Goal: Task Accomplishment & Management: Manage account settings

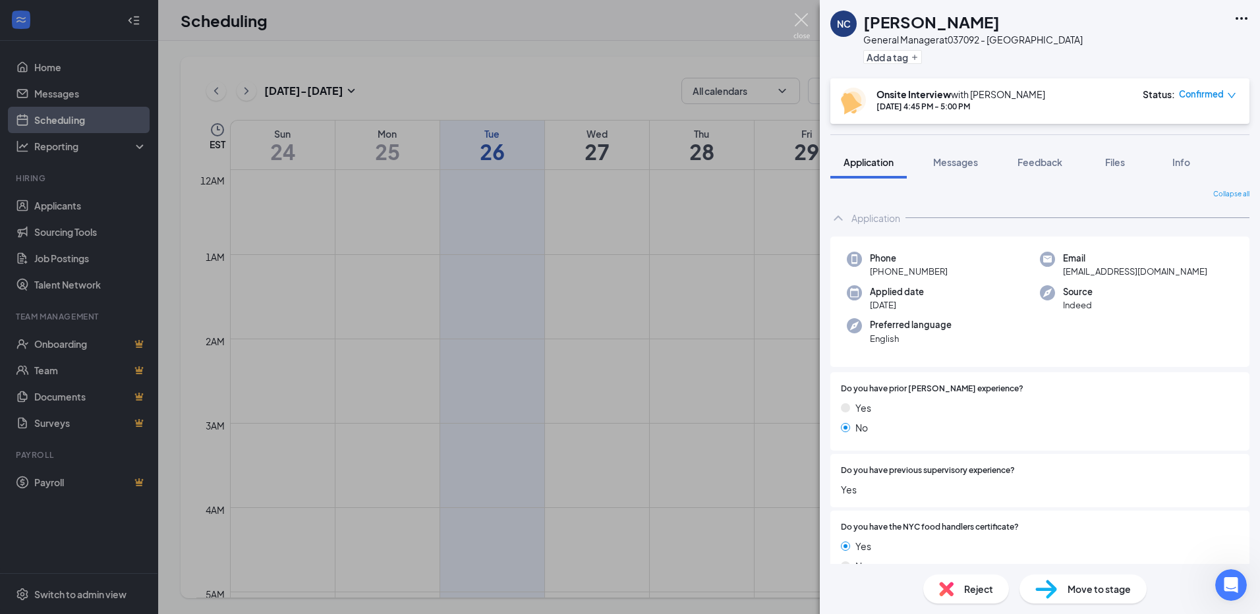
scroll to position [264, 0]
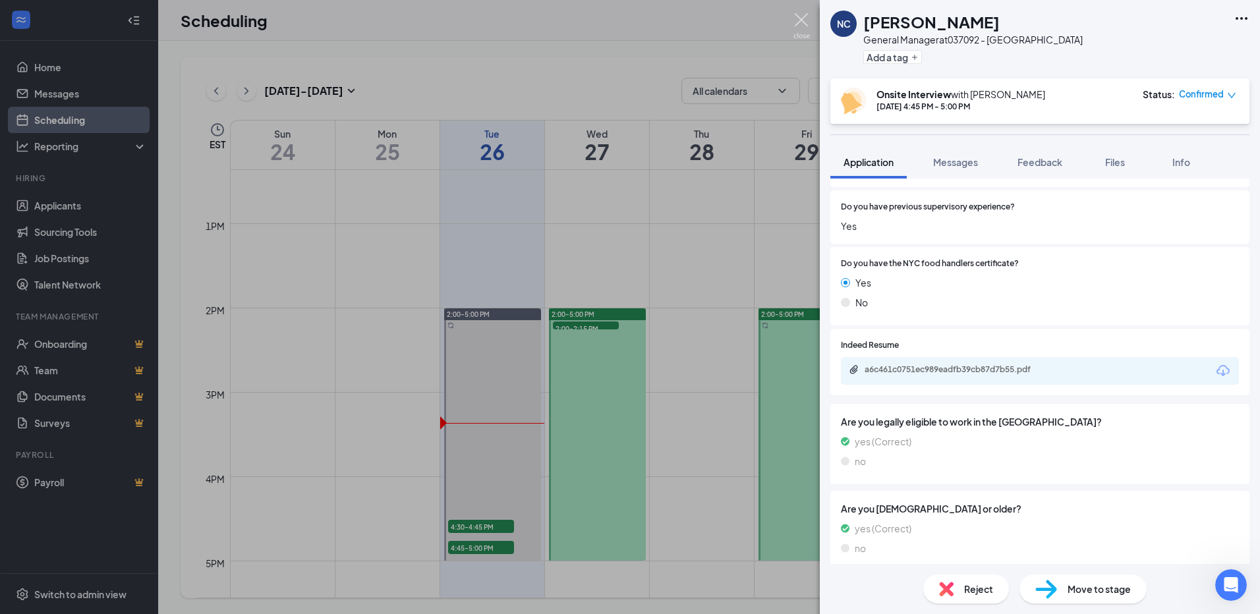
click at [798, 17] on img at bounding box center [801, 26] width 16 height 26
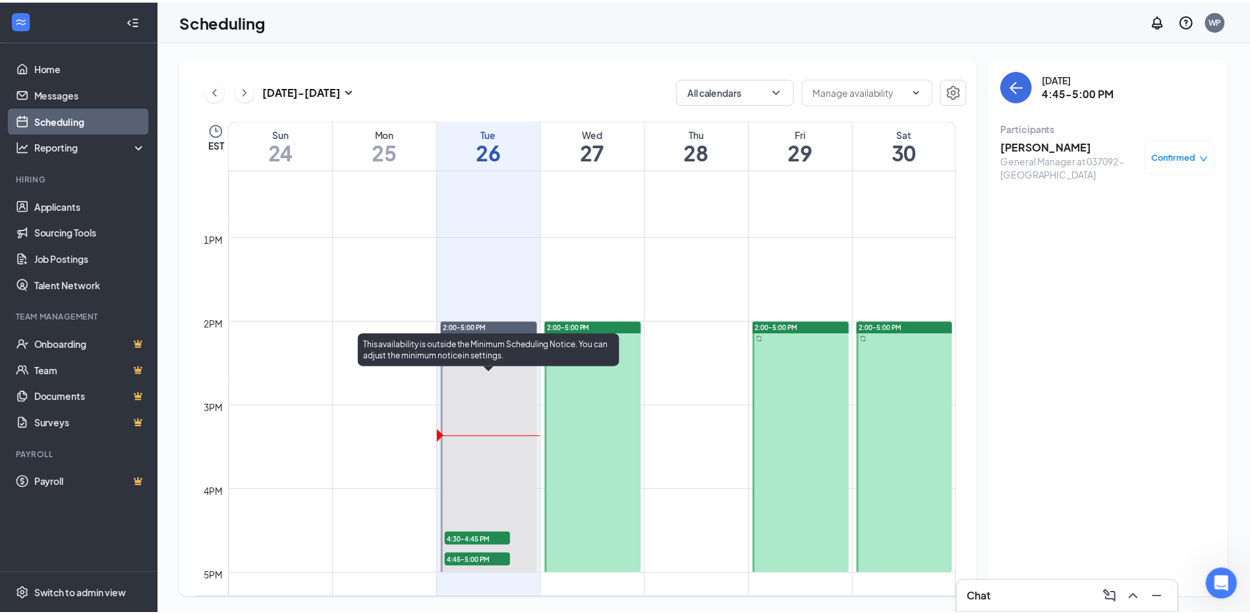
scroll to position [1109, 0]
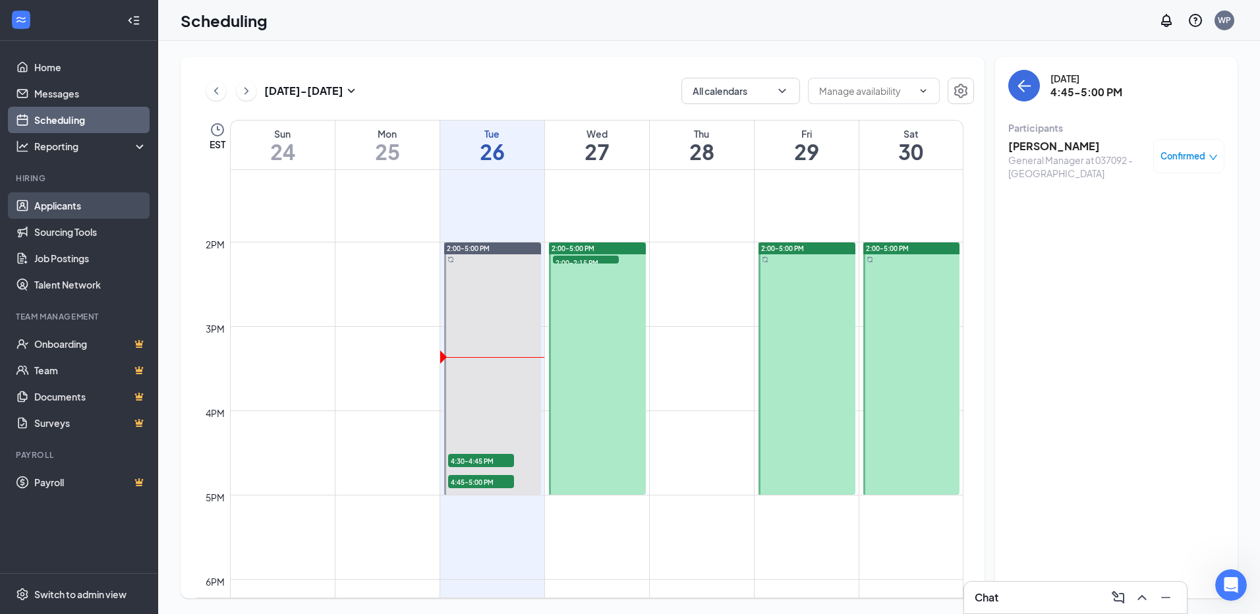
click at [57, 206] on link "Applicants" at bounding box center [90, 205] width 113 height 26
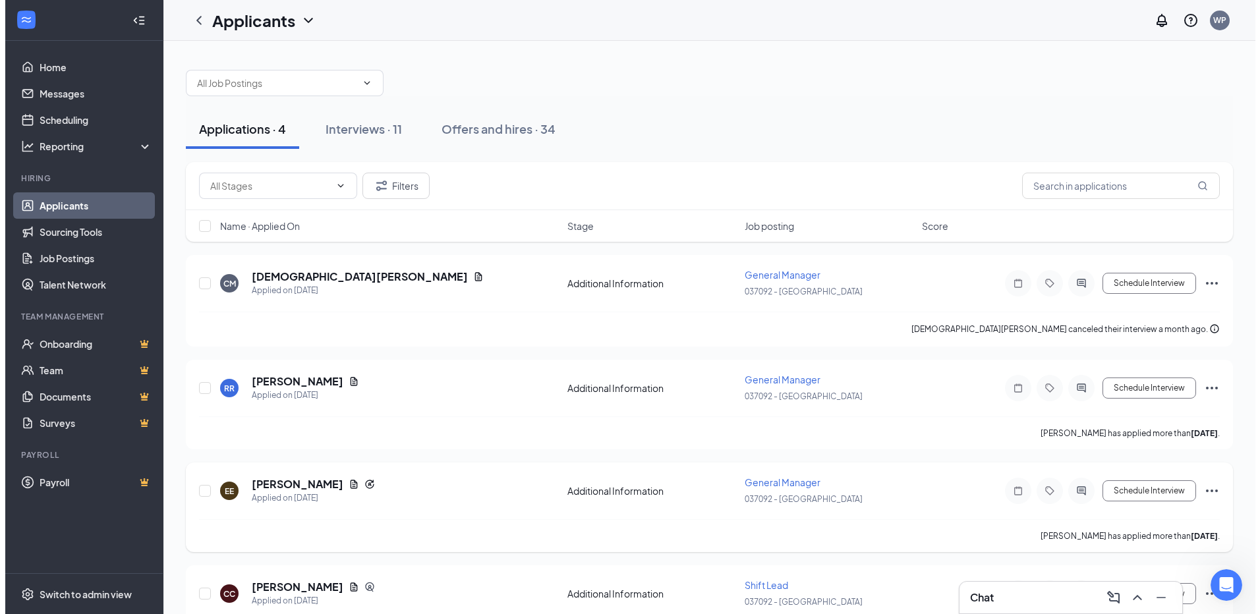
scroll to position [59, 0]
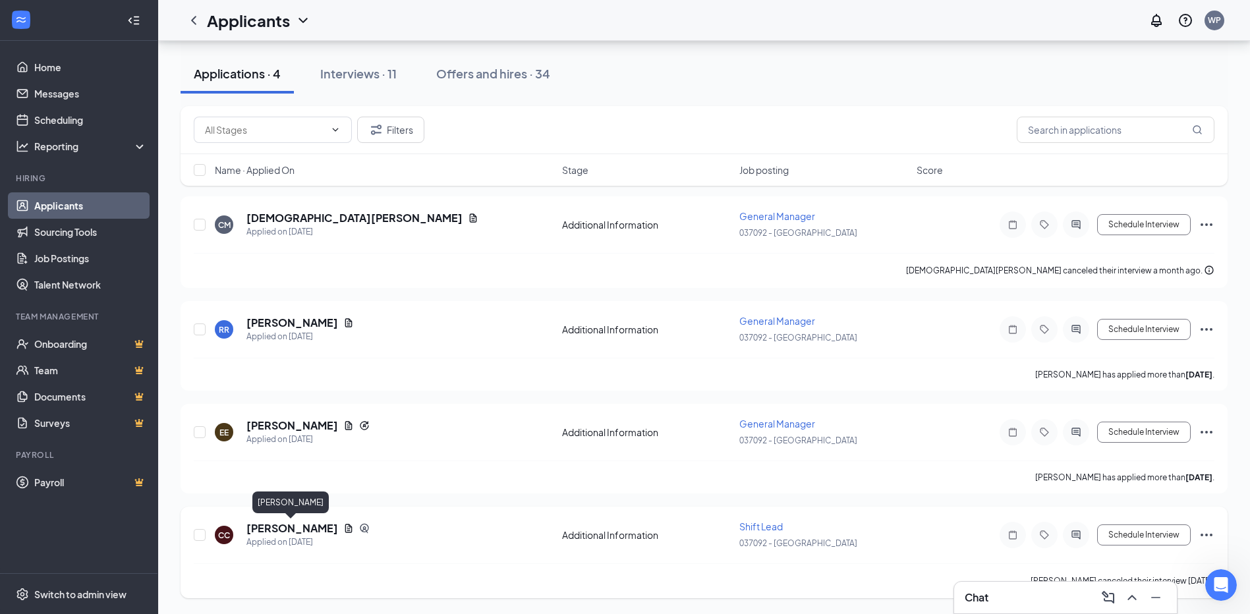
click at [299, 530] on h5 "[PERSON_NAME]" at bounding box center [292, 528] width 92 height 14
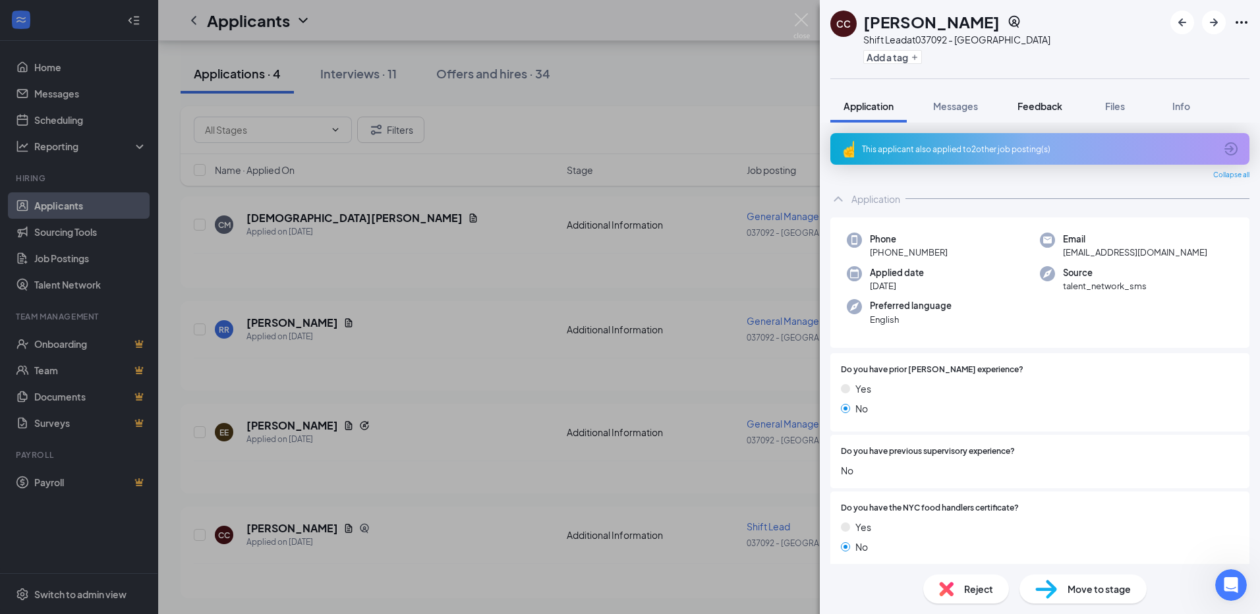
click at [1048, 106] on span "Feedback" at bounding box center [1039, 106] width 45 height 12
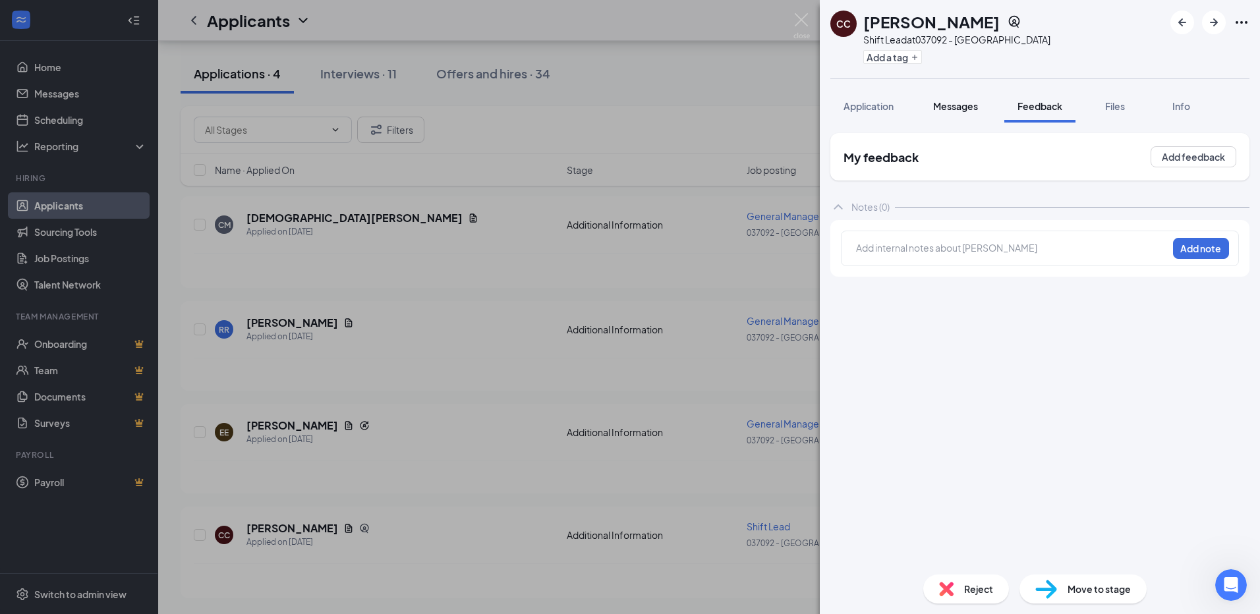
click at [961, 101] on span "Messages" at bounding box center [955, 106] width 45 height 12
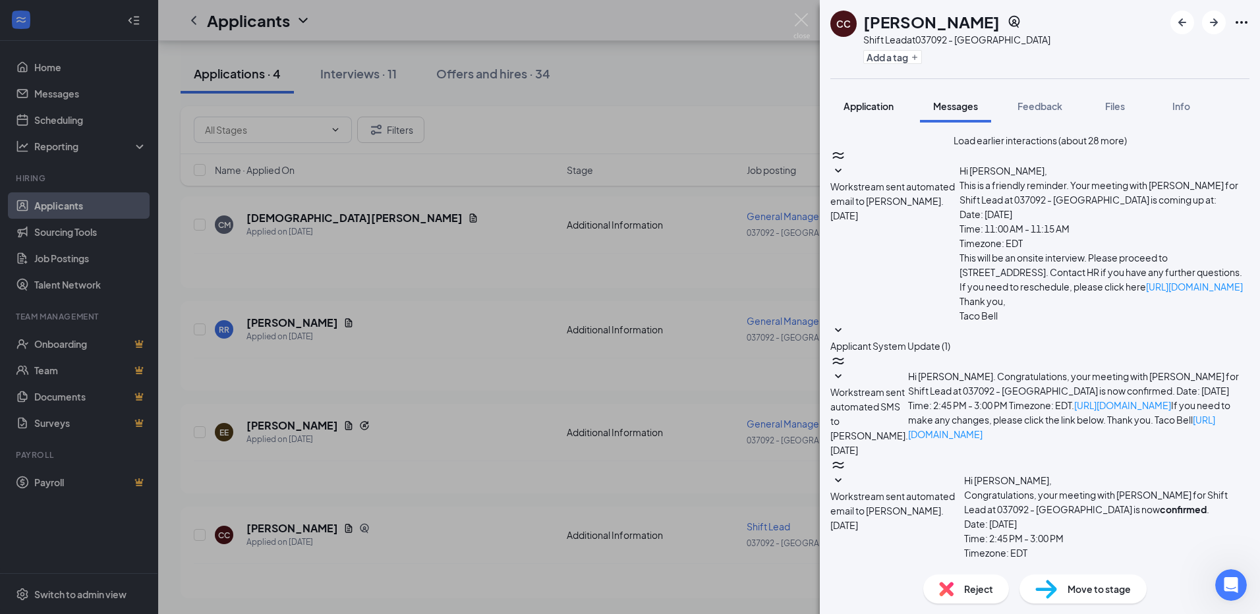
click at [863, 107] on span "Application" at bounding box center [869, 106] width 50 height 12
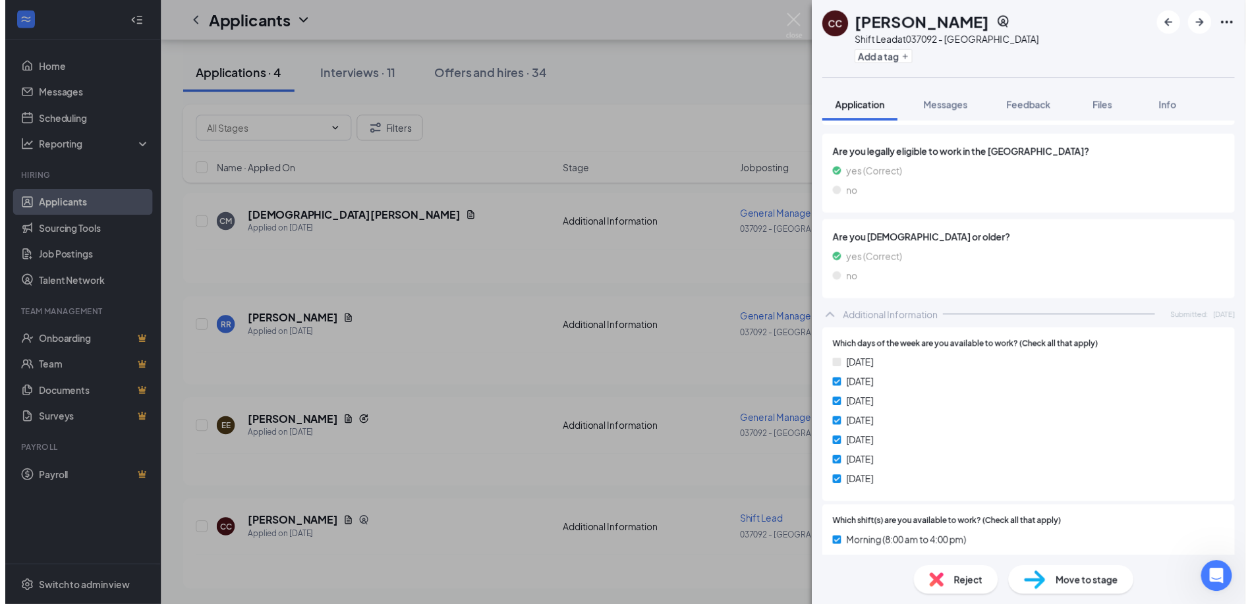
scroll to position [527, 0]
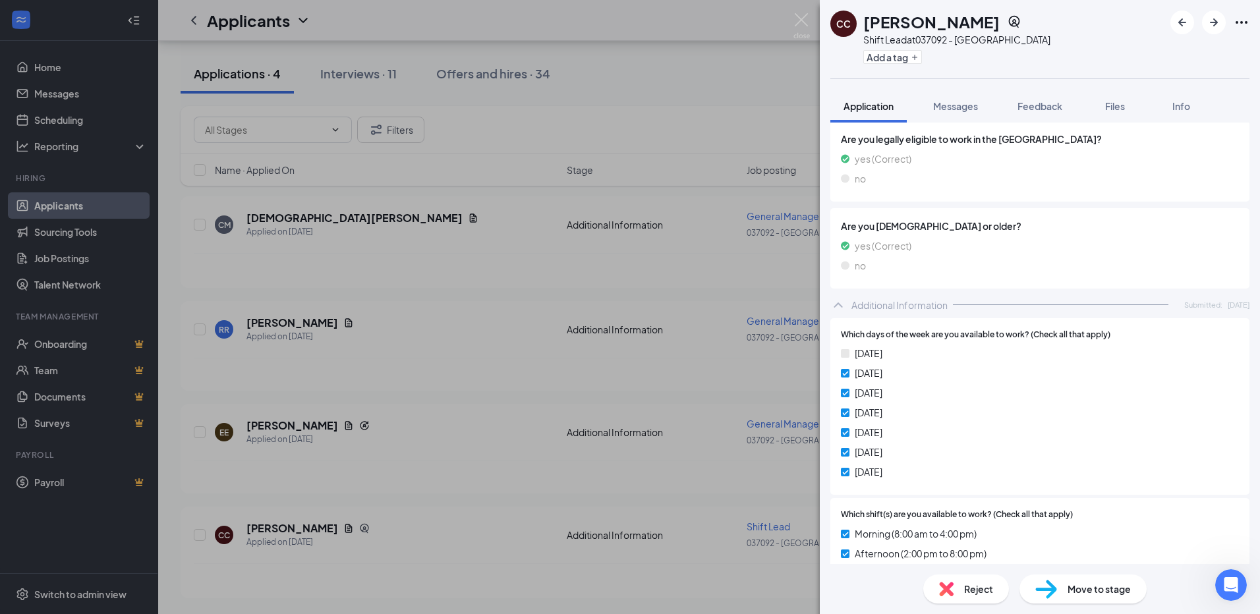
click at [656, 425] on div "CC [PERSON_NAME] Shift Lead at 037092 - Morristown Add a tag Application Messag…" at bounding box center [630, 307] width 1260 height 614
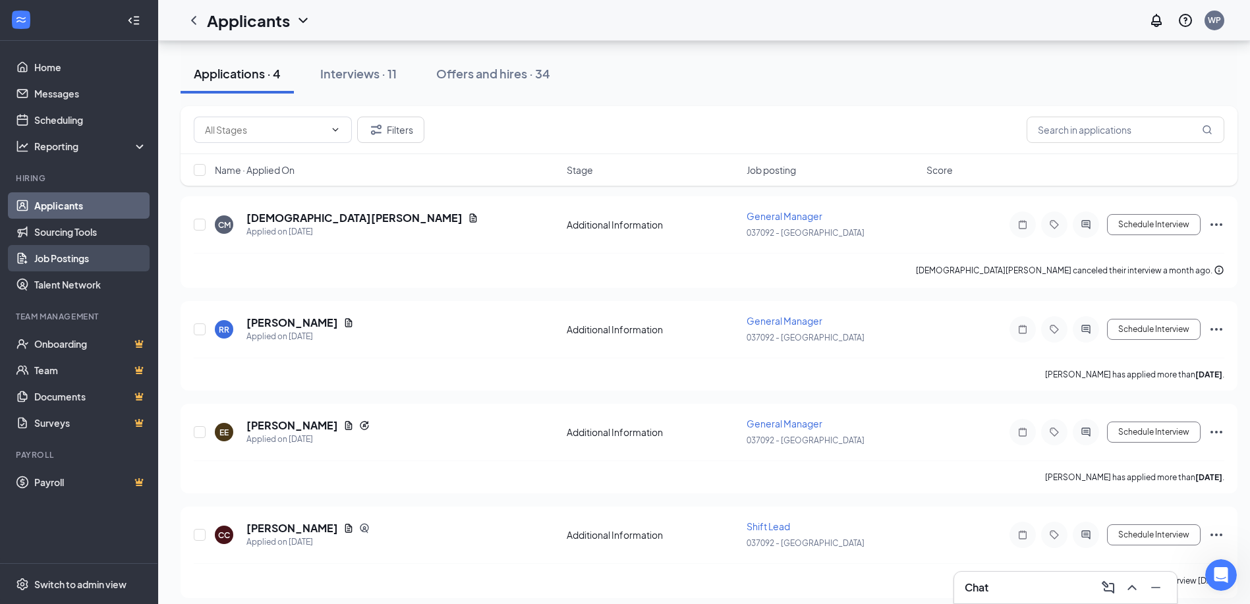
click at [74, 256] on link "Job Postings" at bounding box center [90, 258] width 113 height 26
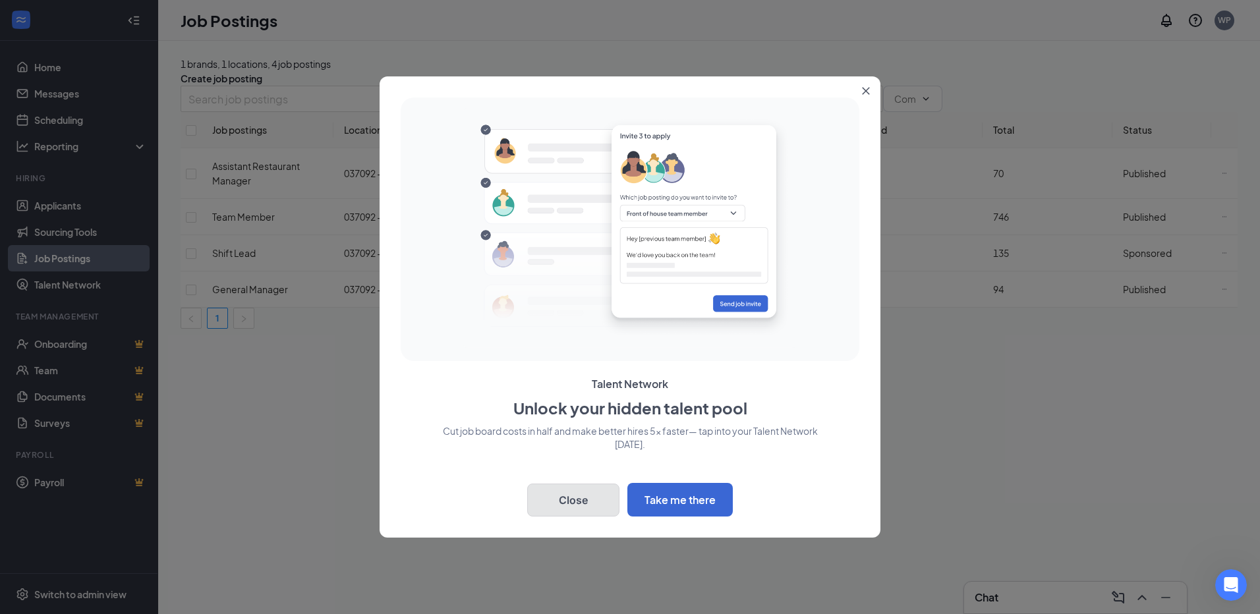
click at [562, 499] on button "Close" at bounding box center [573, 500] width 92 height 33
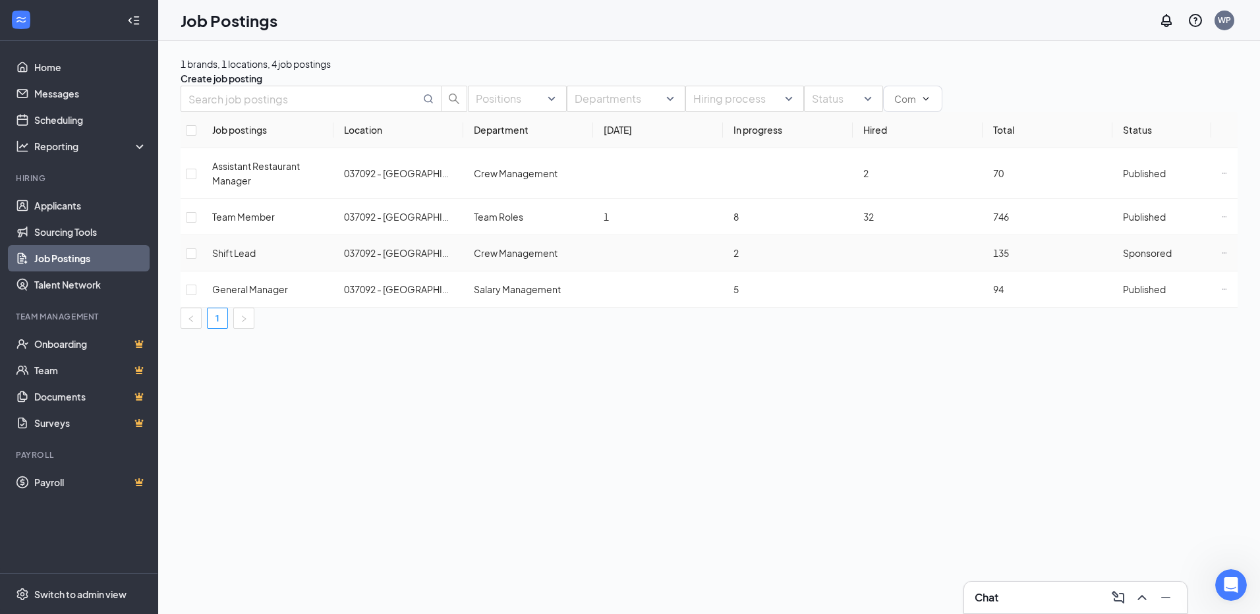
click at [1222, 256] on icon "Ellipses" at bounding box center [1224, 252] width 5 height 5
click at [1082, 382] on span "Link to job posting" at bounding box center [1068, 385] width 77 height 12
click at [1222, 256] on icon "Ellipses" at bounding box center [1224, 252] width 5 height 5
click at [1062, 337] on span "View sourcing tools Get more applicants with these quick and easy sourcing tool…" at bounding box center [1118, 342] width 177 height 40
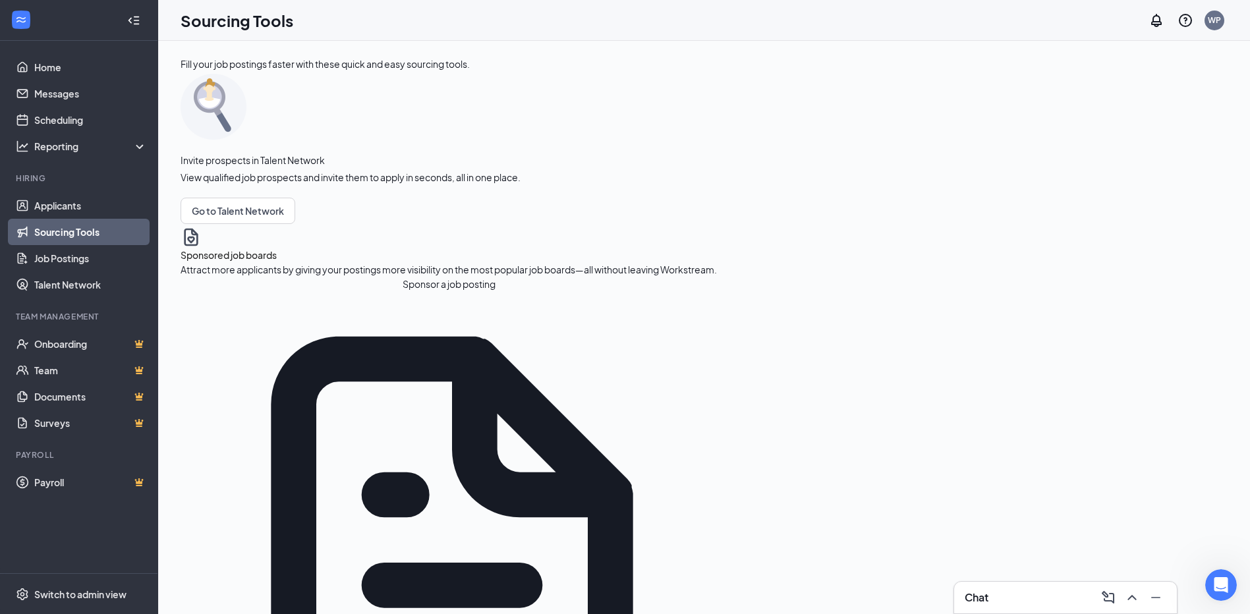
click at [274, 291] on button "Sponsor a job posting" at bounding box center [449, 284] width 536 height 14
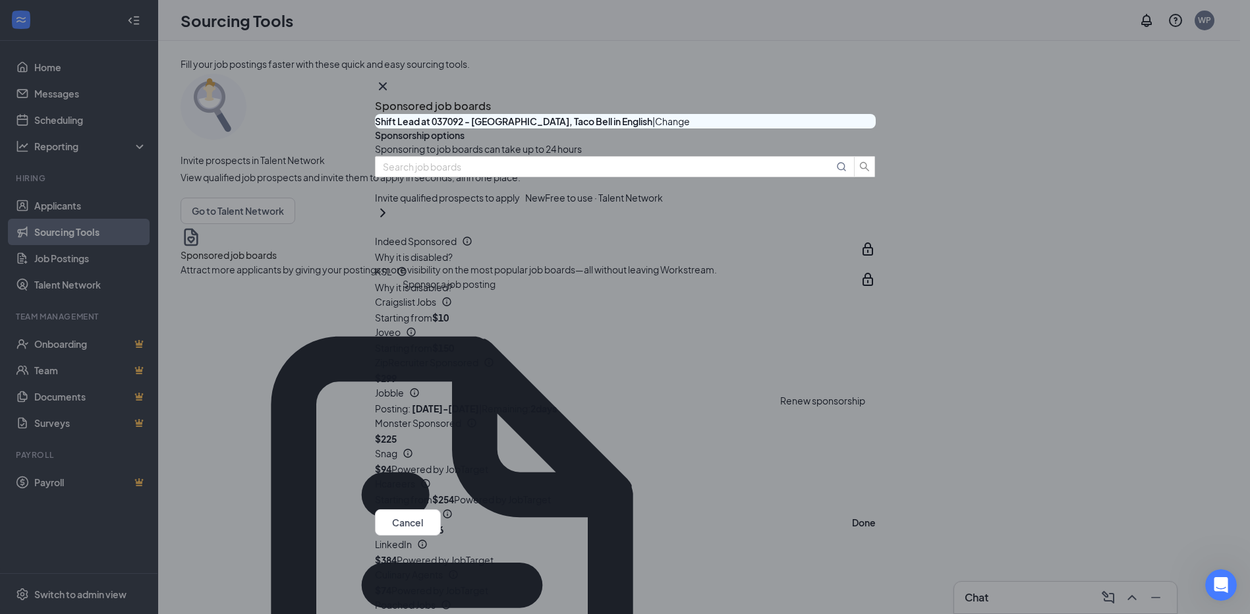
click at [663, 205] on span "Free to use · Talent Network" at bounding box center [604, 197] width 118 height 14
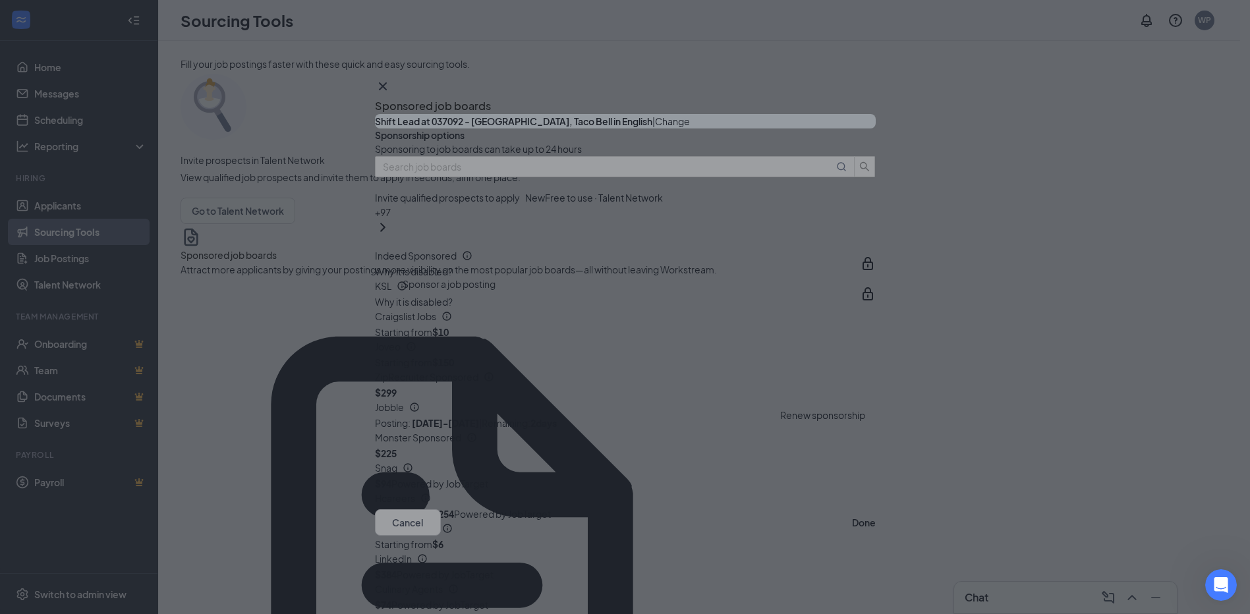
drag, startPoint x: 853, startPoint y: 70, endPoint x: 702, endPoint y: 135, distance: 164.4
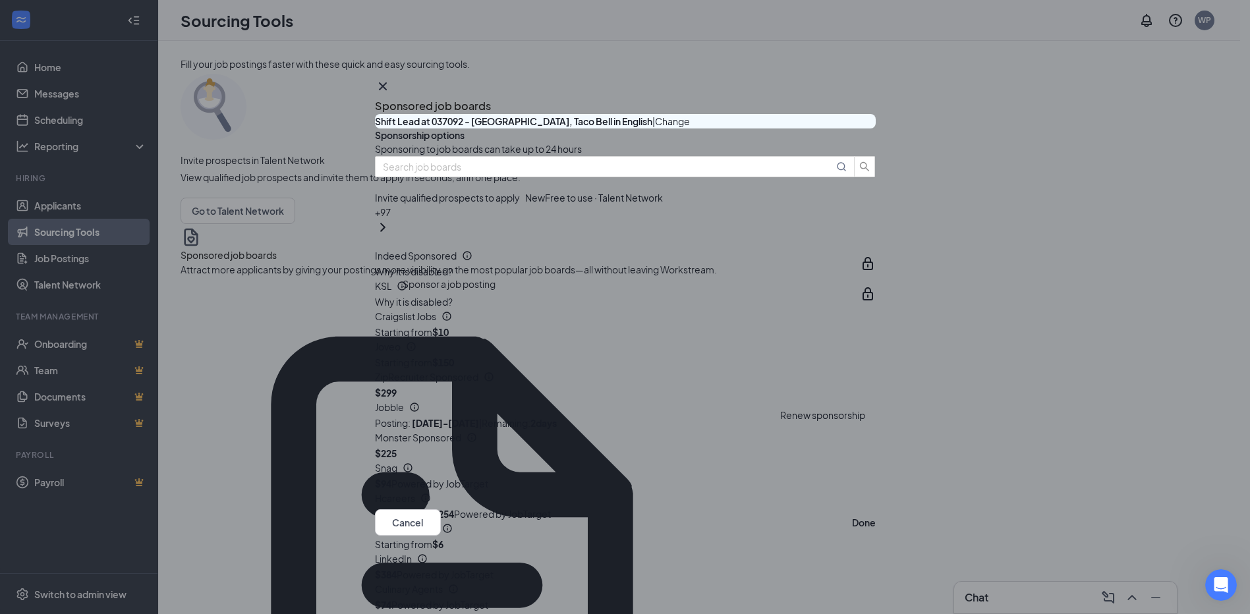
click at [545, 205] on div "Invite qualified prospects to apply New" at bounding box center [460, 197] width 170 height 14
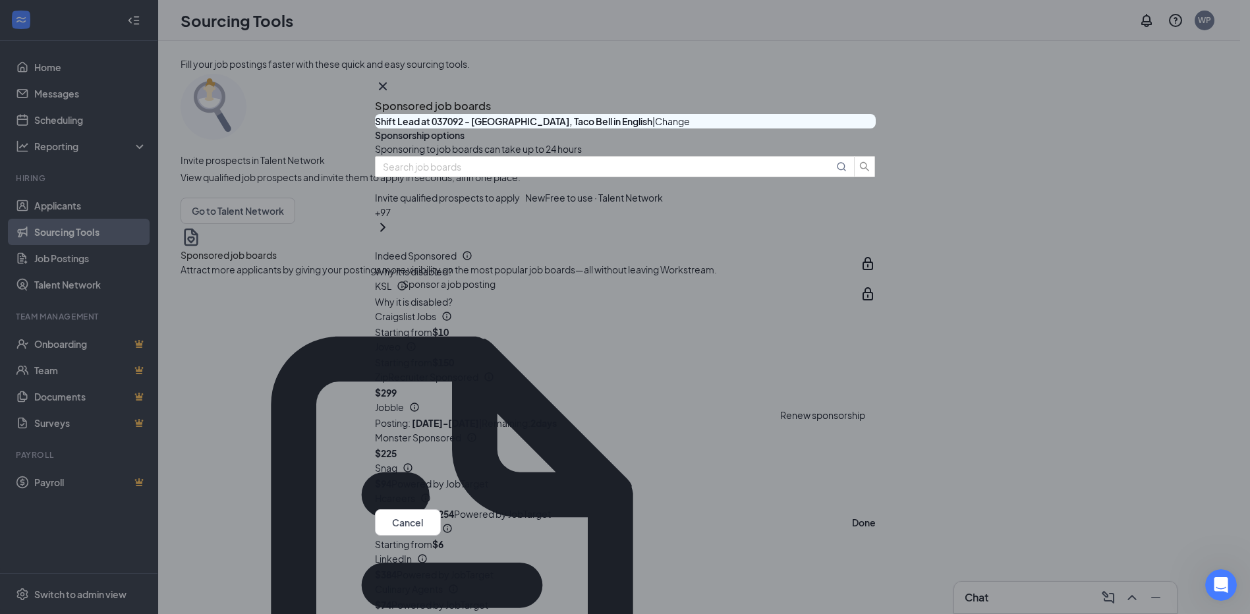
click at [386, 82] on icon "Cross" at bounding box center [382, 86] width 8 height 8
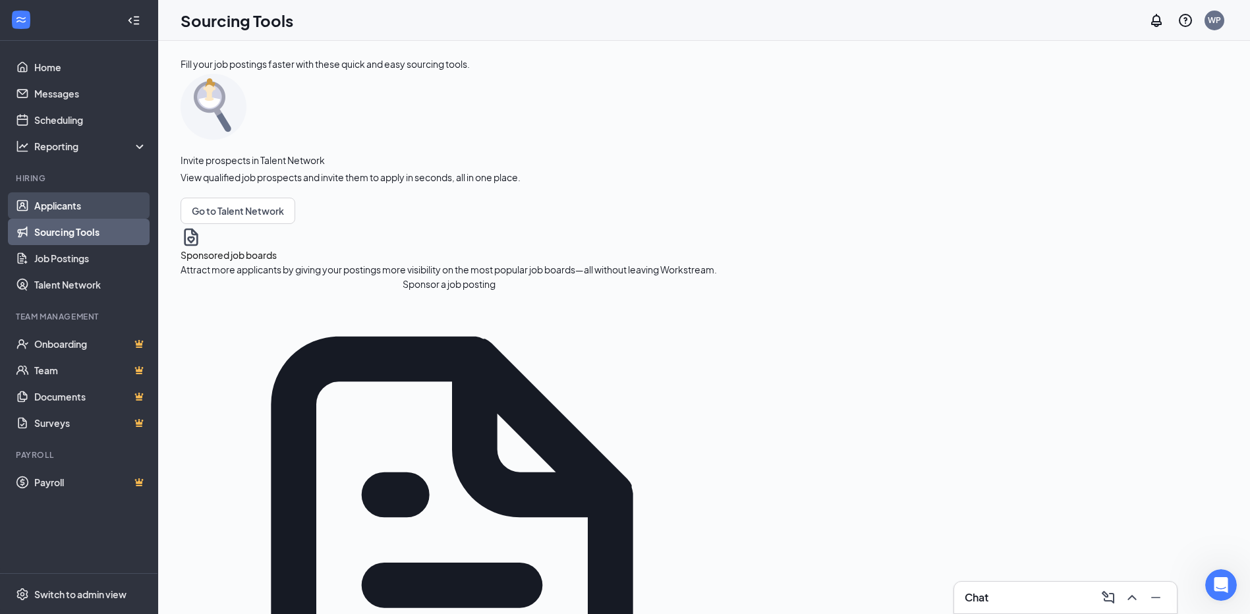
click at [72, 208] on link "Applicants" at bounding box center [90, 205] width 113 height 26
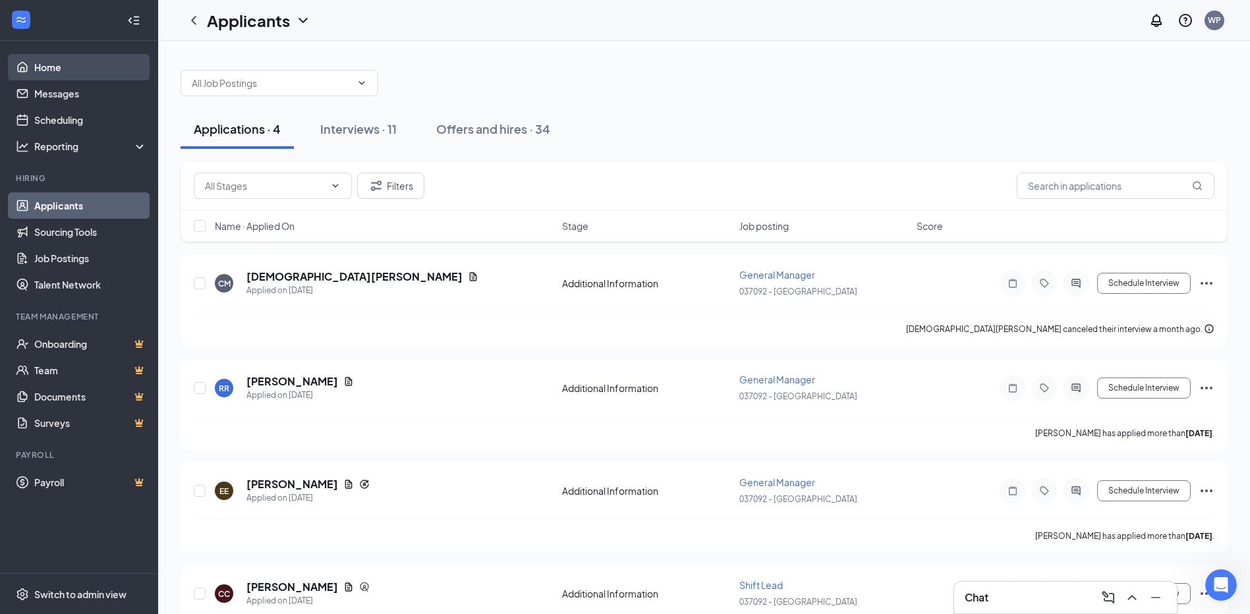
click at [53, 67] on link "Home" at bounding box center [90, 67] width 113 height 26
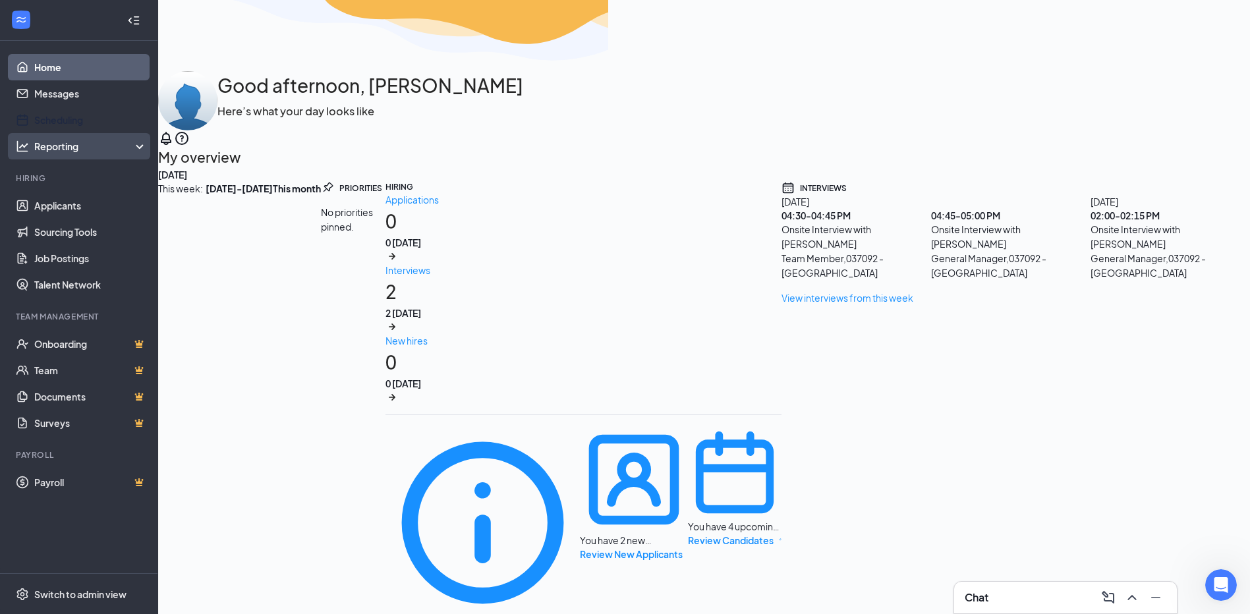
drag, startPoint x: 76, startPoint y: 122, endPoint x: 96, endPoint y: 133, distance: 22.7
click at [76, 122] on link "Scheduling" at bounding box center [90, 120] width 113 height 26
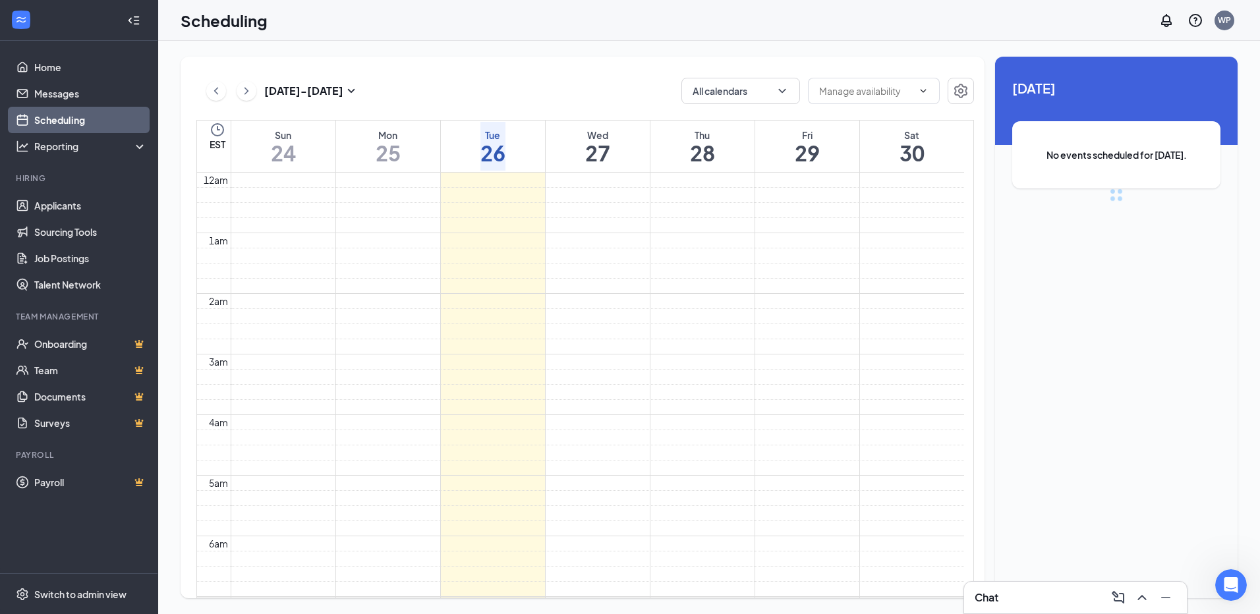
scroll to position [648, 0]
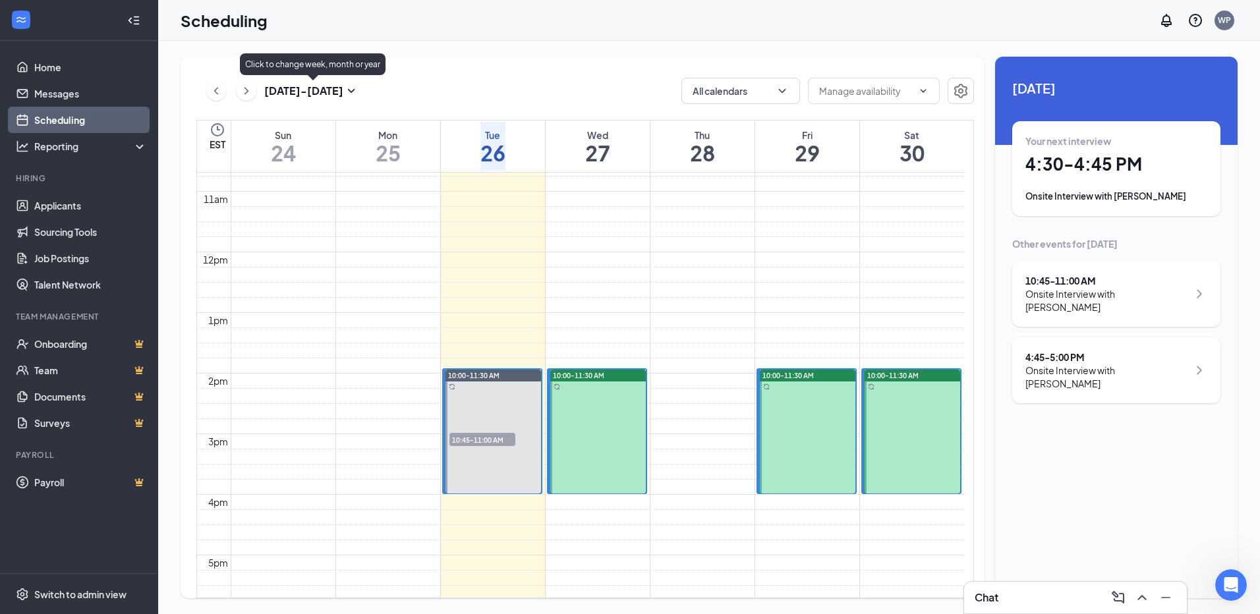
click at [294, 86] on h3 "[DATE] - [DATE]" at bounding box center [303, 91] width 79 height 14
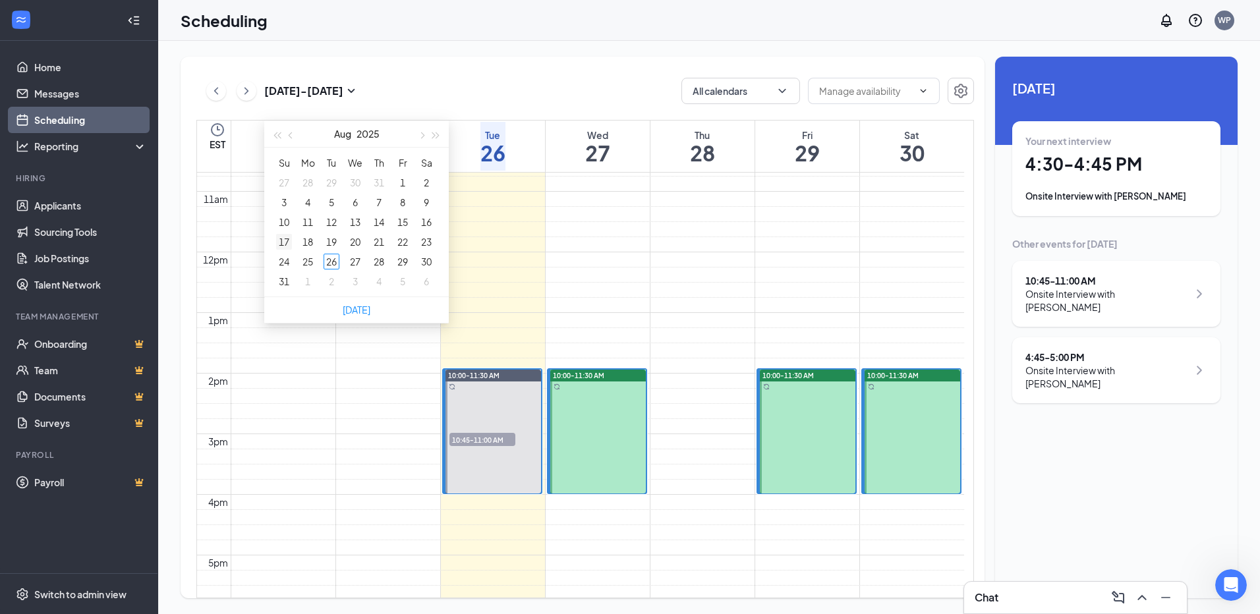
type input "[DATE]"
click at [285, 239] on div "17" at bounding box center [284, 242] width 16 height 16
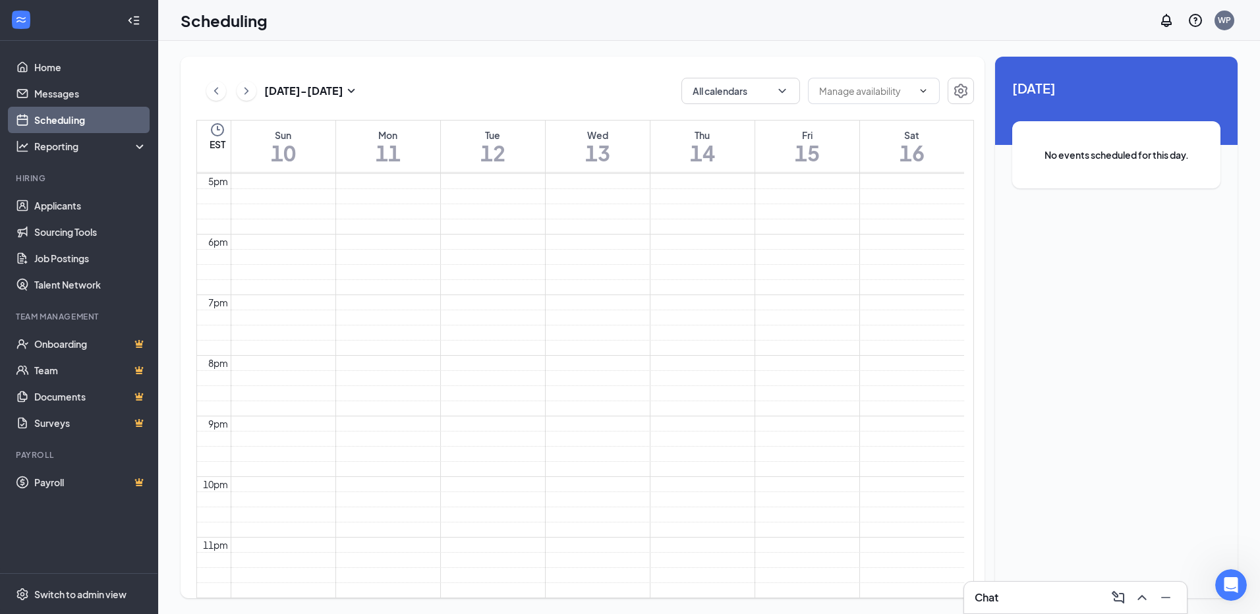
scroll to position [1597, 0]
click at [216, 93] on icon "ChevronLeft" at bounding box center [216, 90] width 4 height 7
click at [215, 93] on icon "ChevronLeft" at bounding box center [216, 91] width 13 height 16
click at [250, 90] on icon "ChevronRight" at bounding box center [246, 91] width 13 height 16
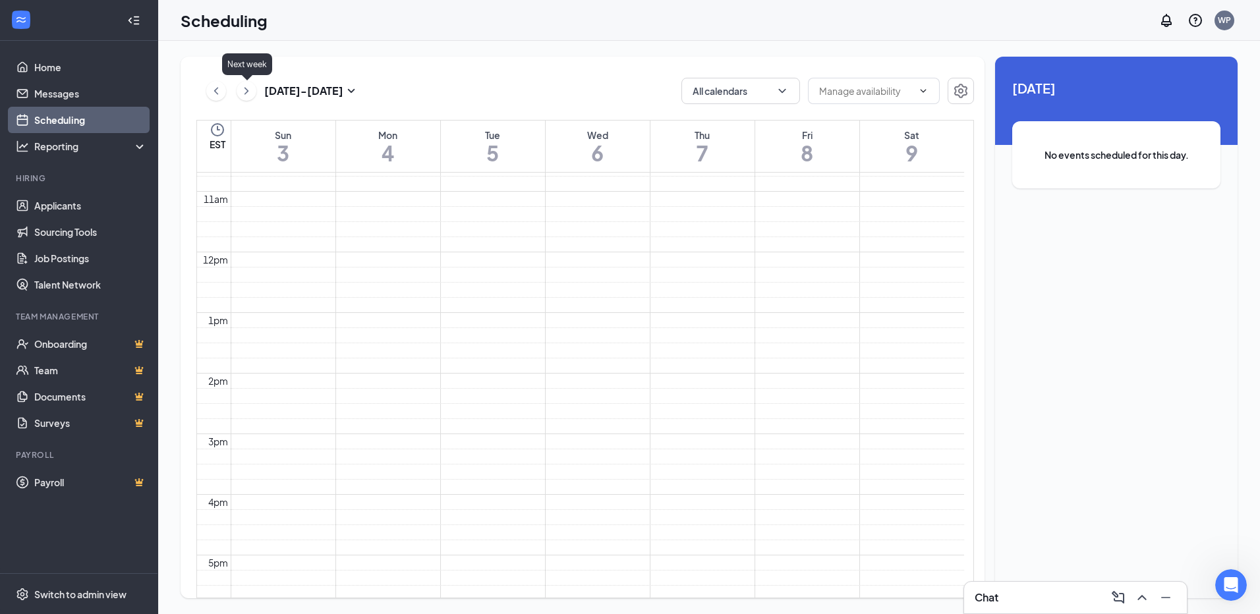
click at [250, 90] on icon "ChevronRight" at bounding box center [246, 91] width 13 height 16
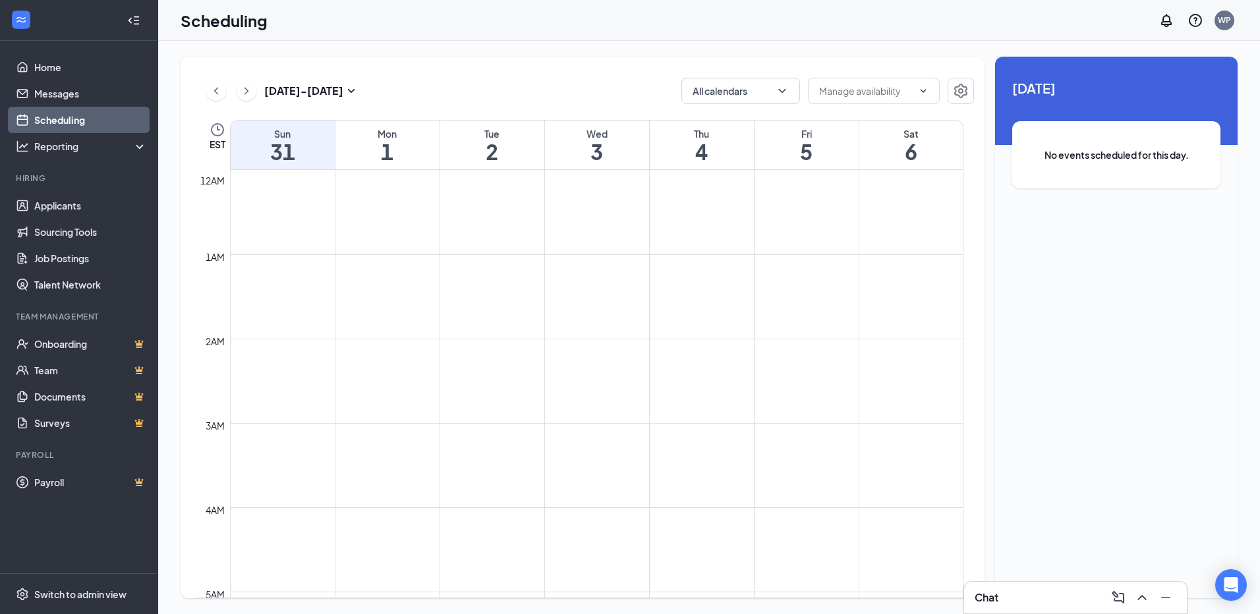
scroll to position [648, 0]
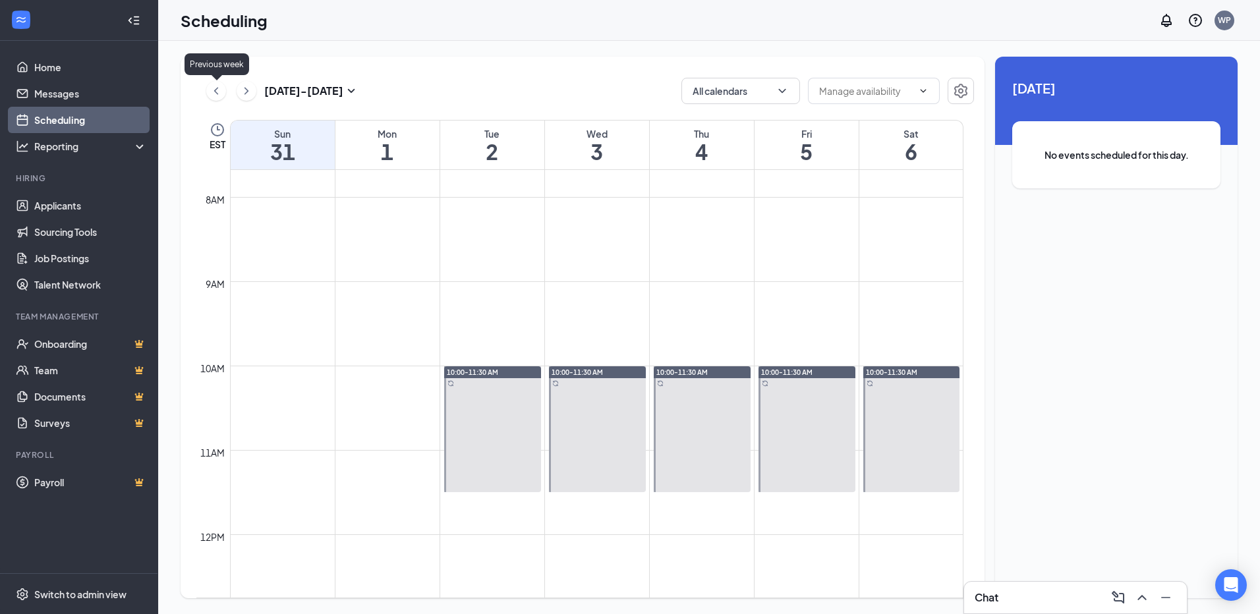
click at [219, 88] on icon "ChevronLeft" at bounding box center [216, 91] width 13 height 16
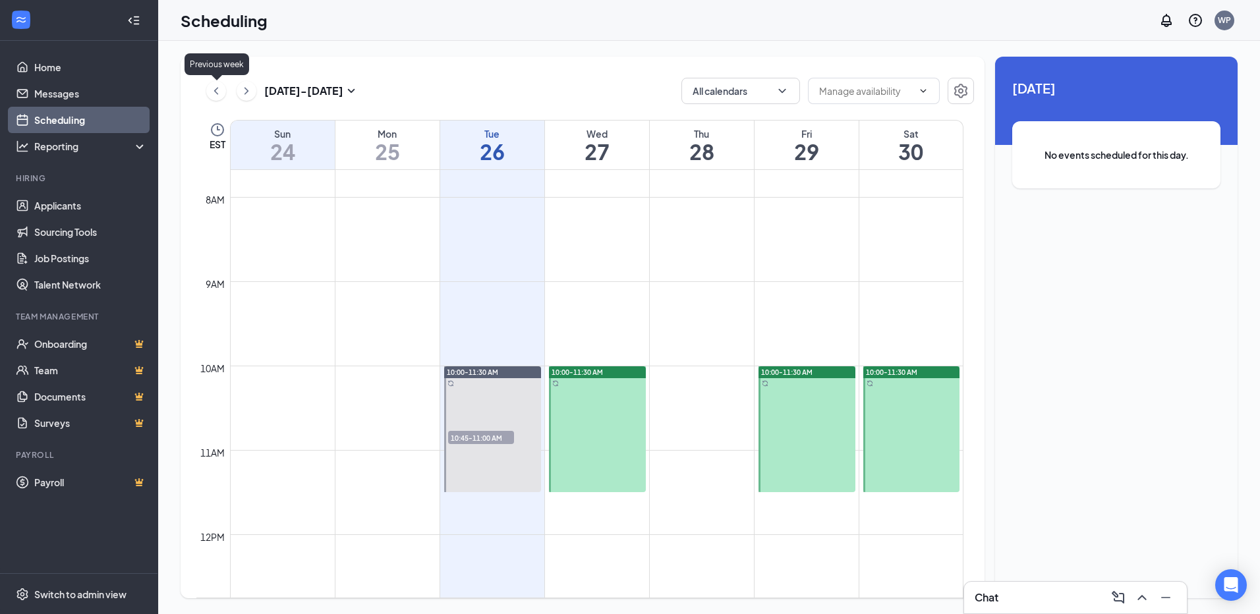
click at [219, 88] on icon "ChevronLeft" at bounding box center [216, 91] width 13 height 16
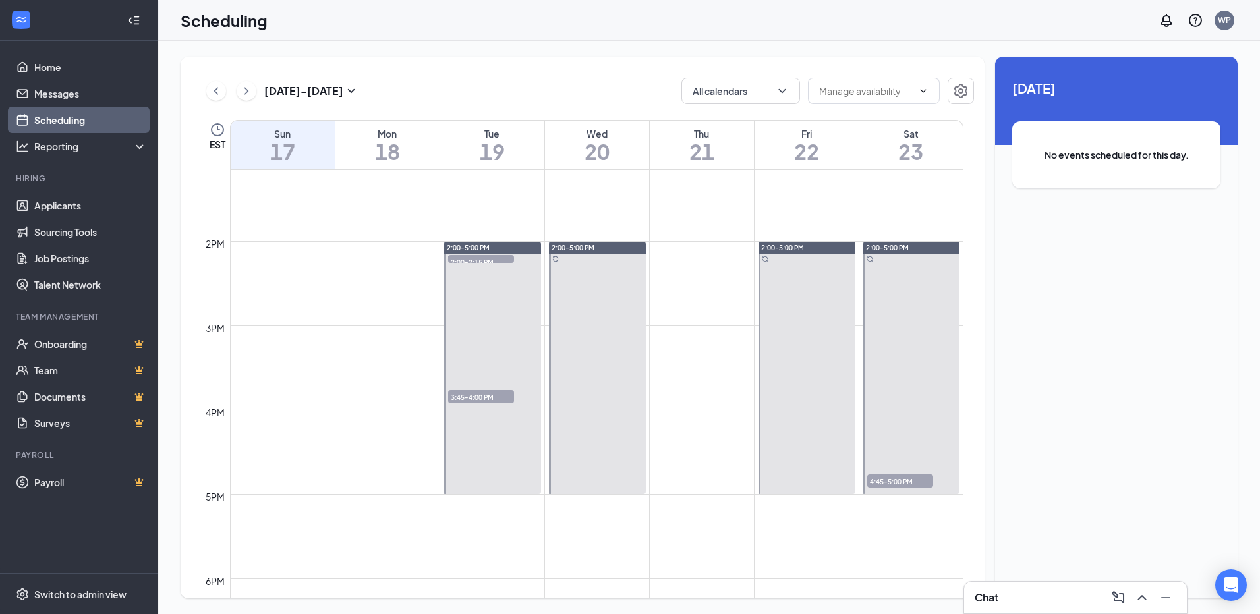
scroll to position [1109, 0]
click at [910, 481] on span "4:45-5:00 PM" at bounding box center [900, 481] width 66 height 13
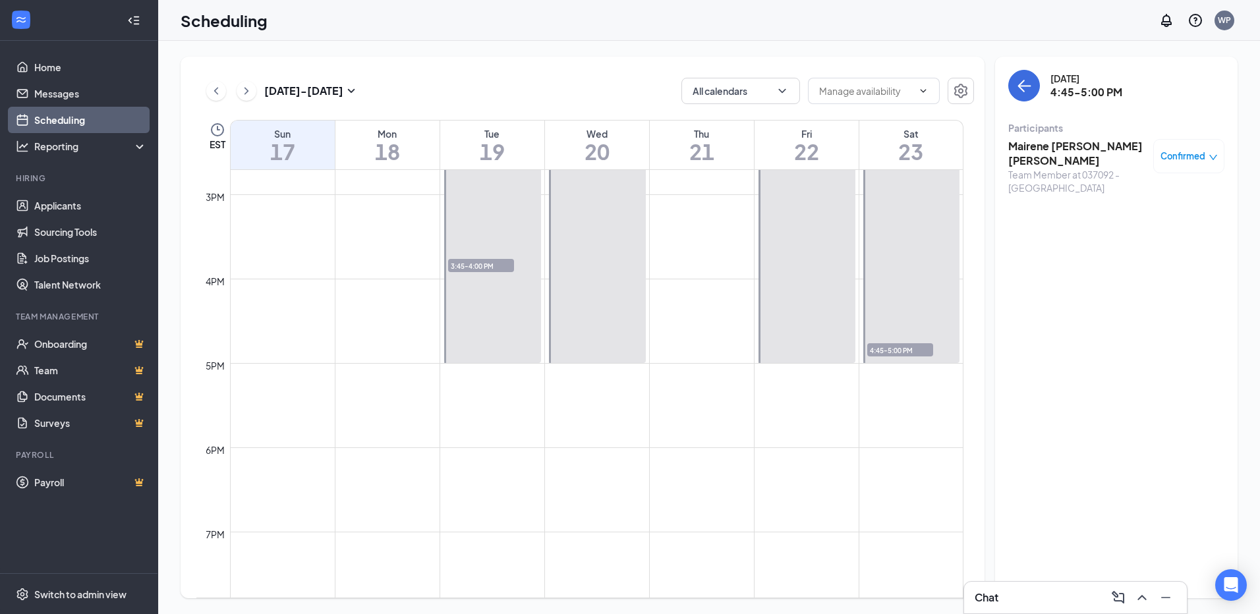
scroll to position [845, 0]
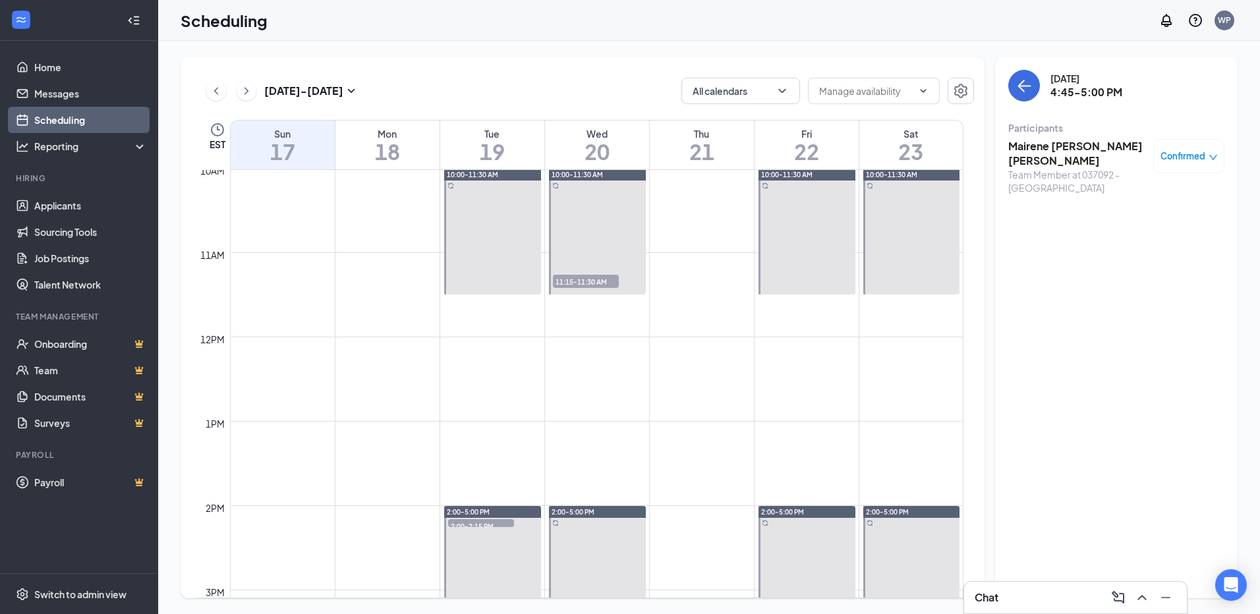
click at [265, 87] on h3 "Aug 17 - Aug 23" at bounding box center [303, 91] width 79 height 14
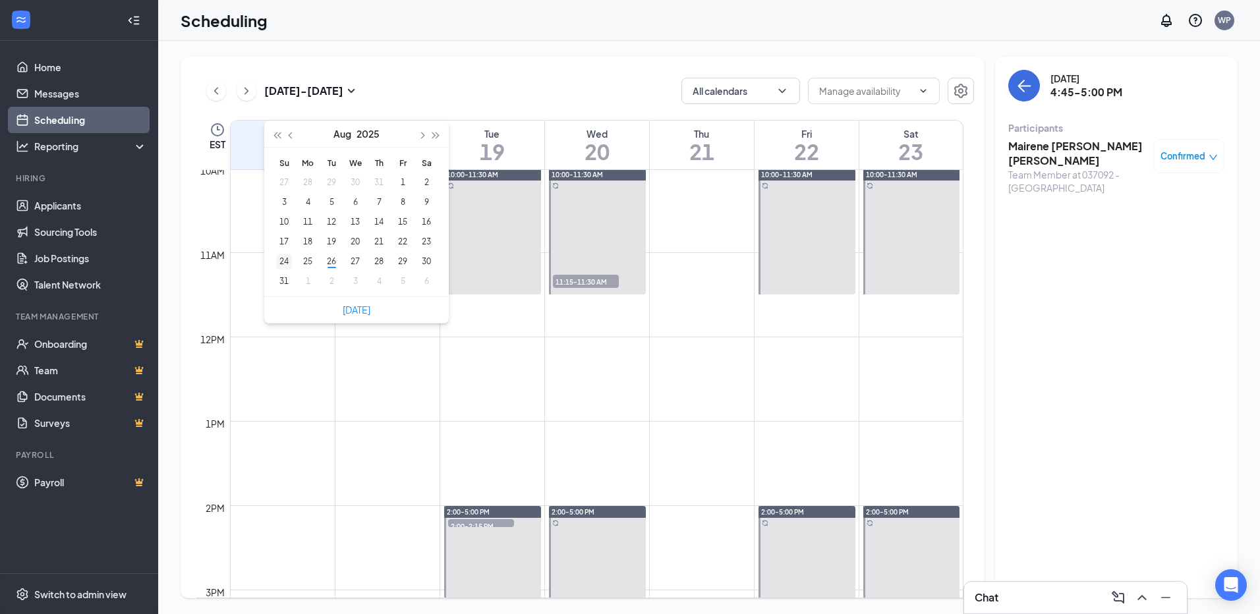
type input "[DATE]"
click at [290, 262] on div "24" at bounding box center [284, 262] width 16 height 16
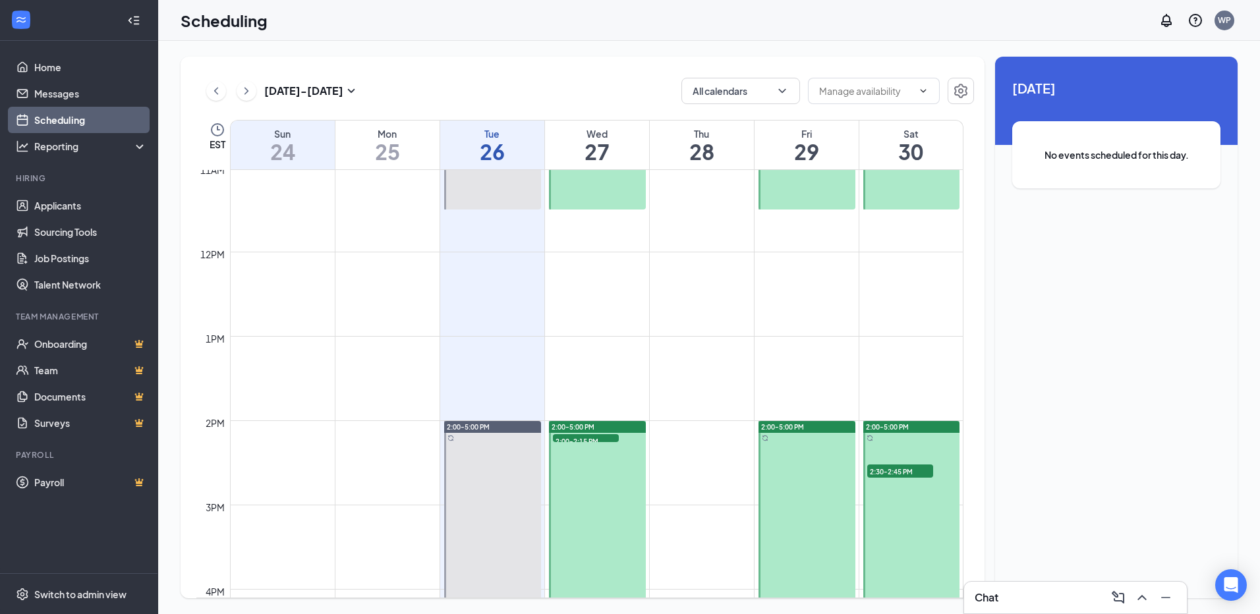
scroll to position [1043, 0]
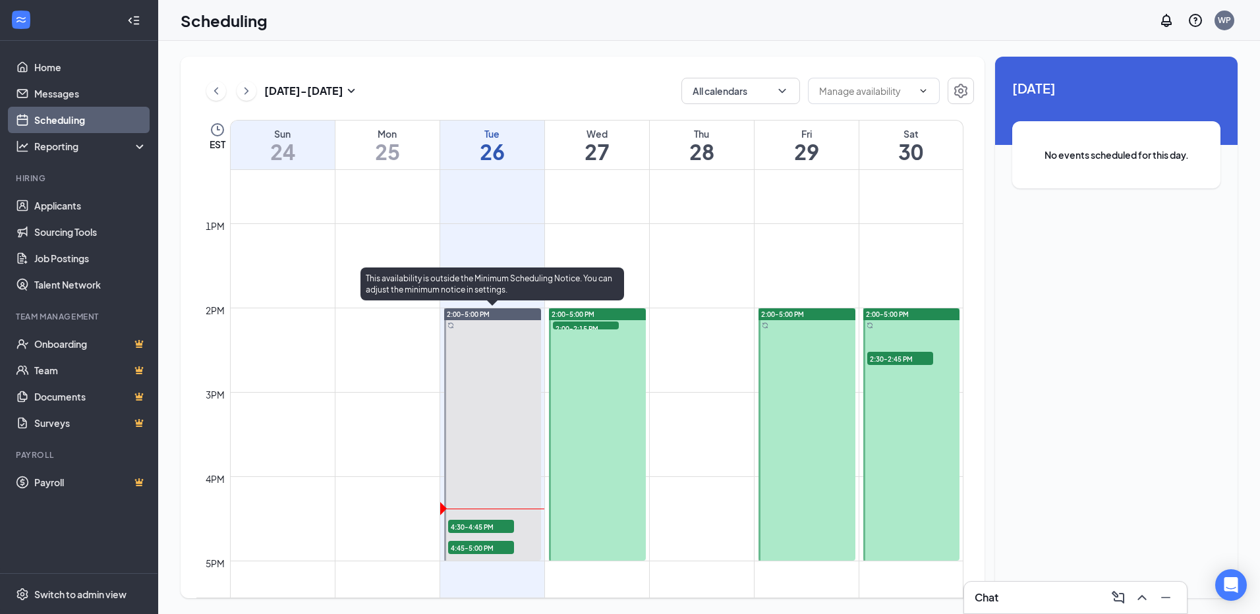
click at [477, 521] on span "4:30-4:45 PM" at bounding box center [481, 526] width 66 height 13
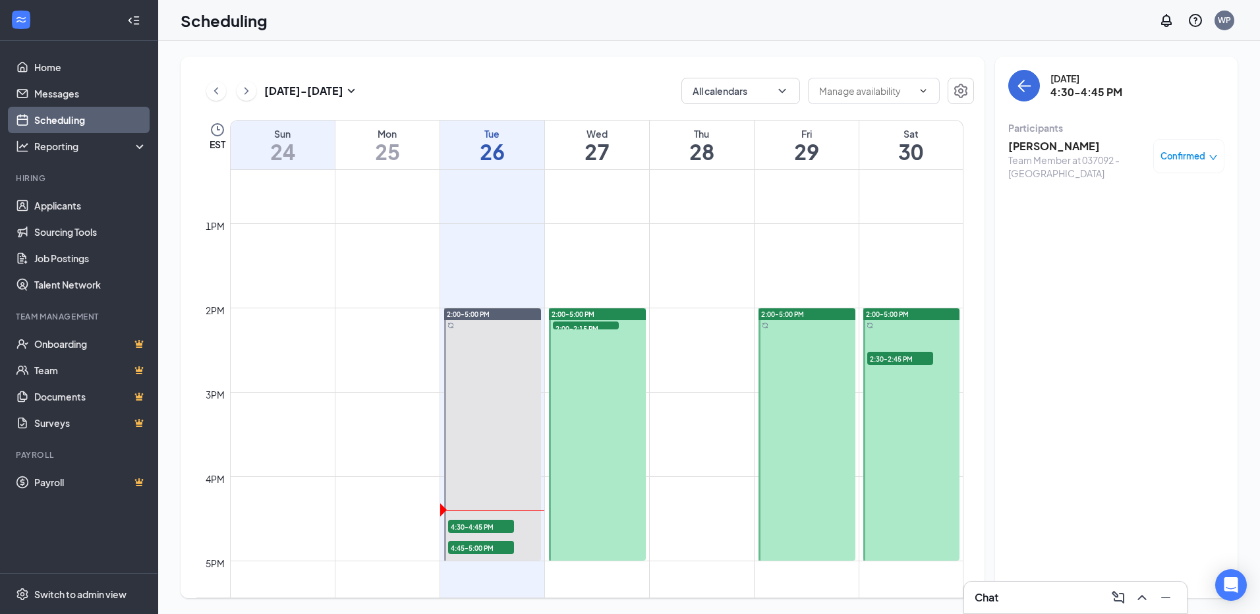
click at [1047, 146] on h3 "Eeshan Kikle" at bounding box center [1077, 146] width 138 height 14
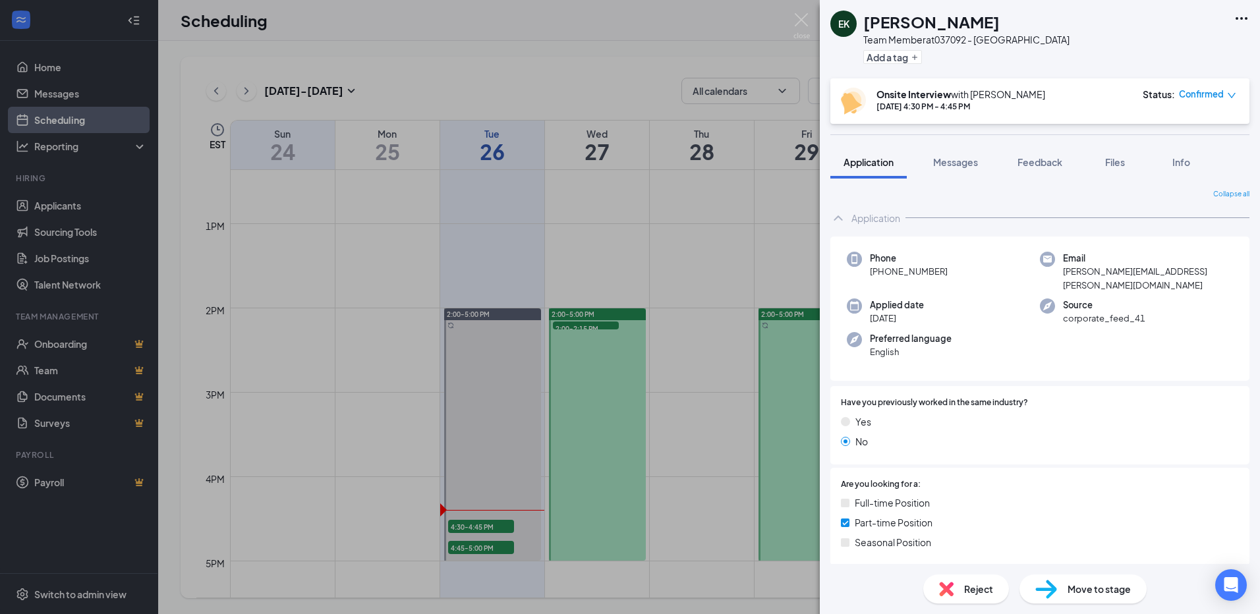
click at [1238, 14] on icon "Ellipses" at bounding box center [1242, 19] width 16 height 16
click at [1242, 18] on icon "Ellipses" at bounding box center [1242, 18] width 12 height 3
click at [1239, 17] on icon "Ellipses" at bounding box center [1242, 19] width 16 height 16
click at [1139, 47] on link "View full application" at bounding box center [1170, 48] width 142 height 13
click at [800, 18] on img at bounding box center [801, 26] width 16 height 26
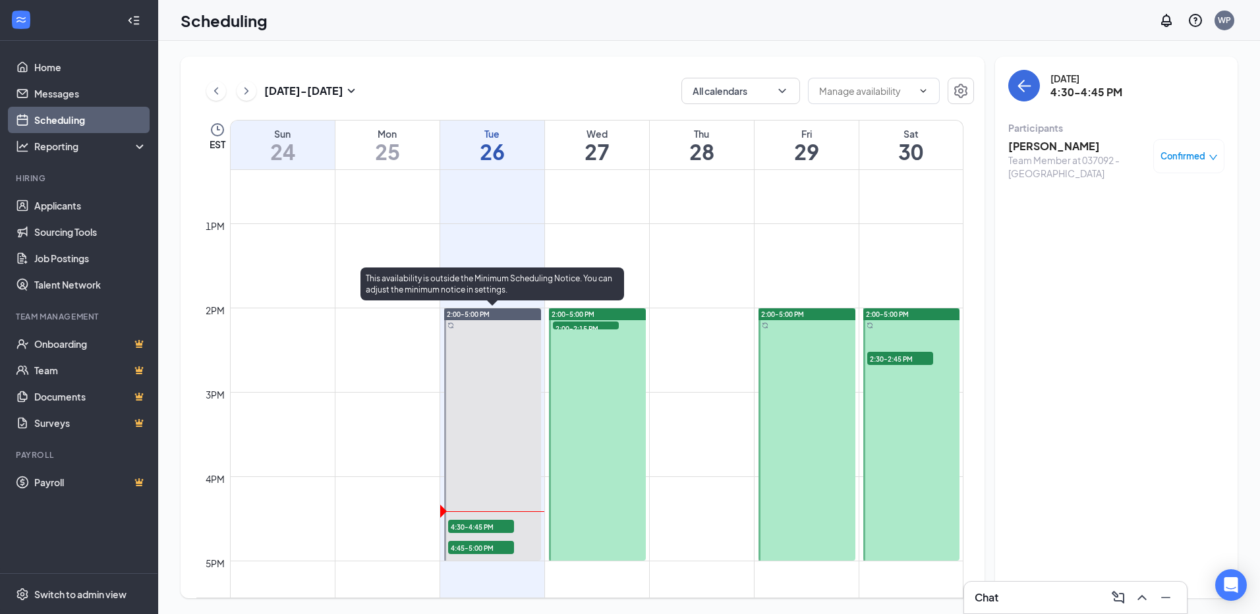
click at [479, 548] on span "4:45-5:00 PM" at bounding box center [481, 547] width 66 height 13
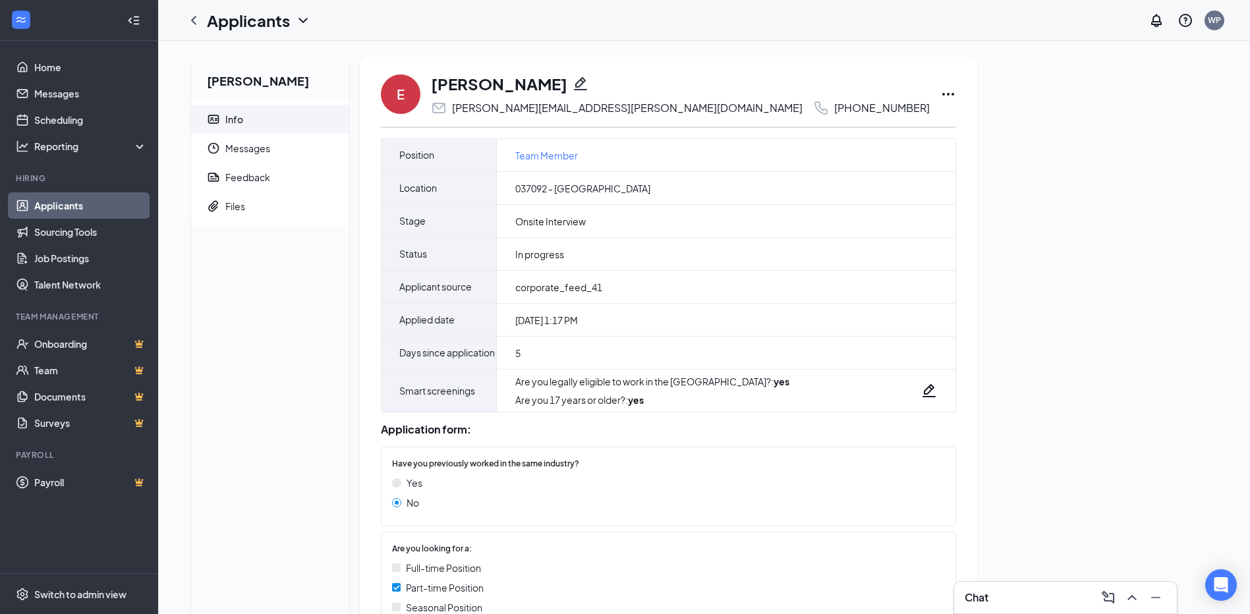
click at [942, 94] on icon "Ellipses" at bounding box center [948, 94] width 12 height 3
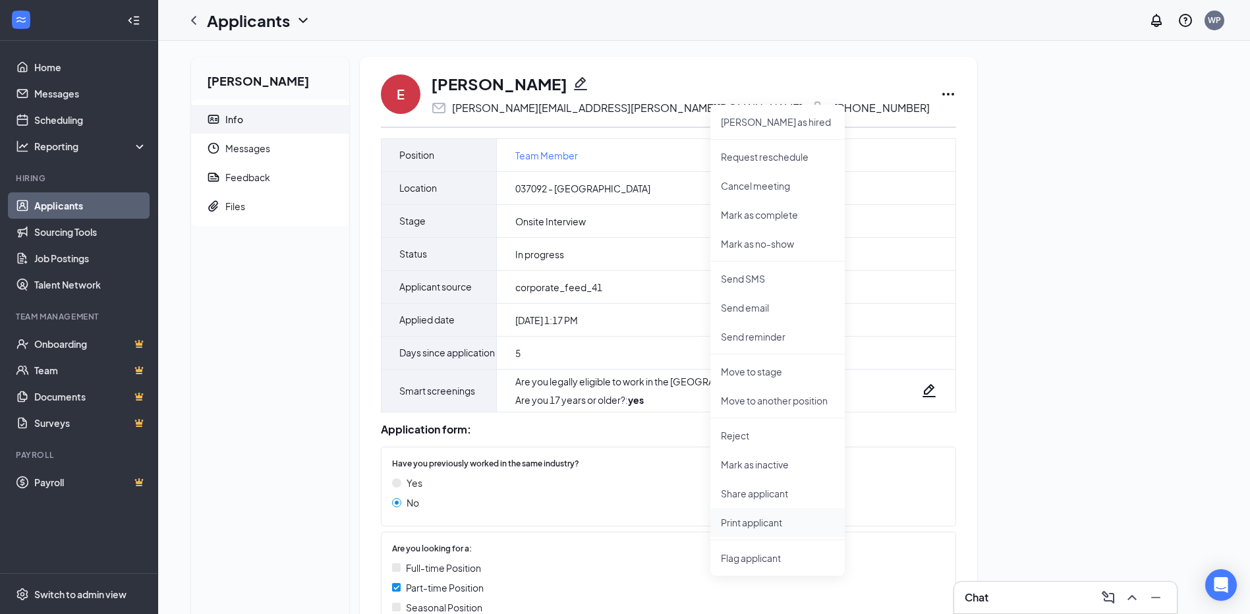
click at [753, 523] on p "Print applicant" at bounding box center [777, 522] width 113 height 13
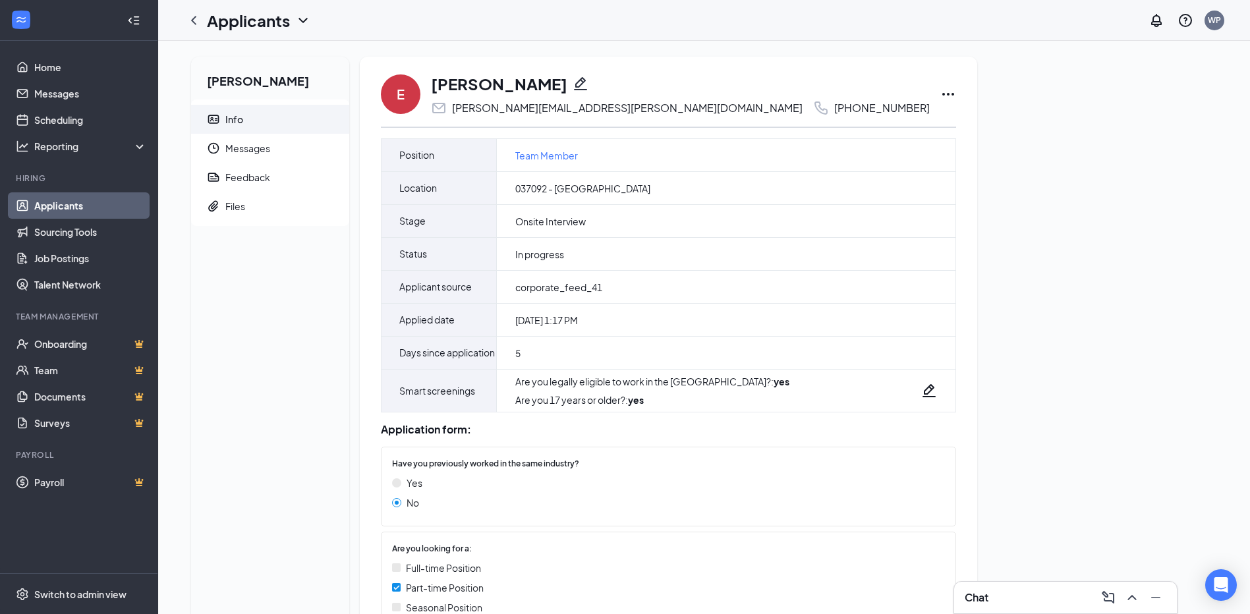
click at [193, 21] on icon "ChevronLeft" at bounding box center [193, 20] width 5 height 9
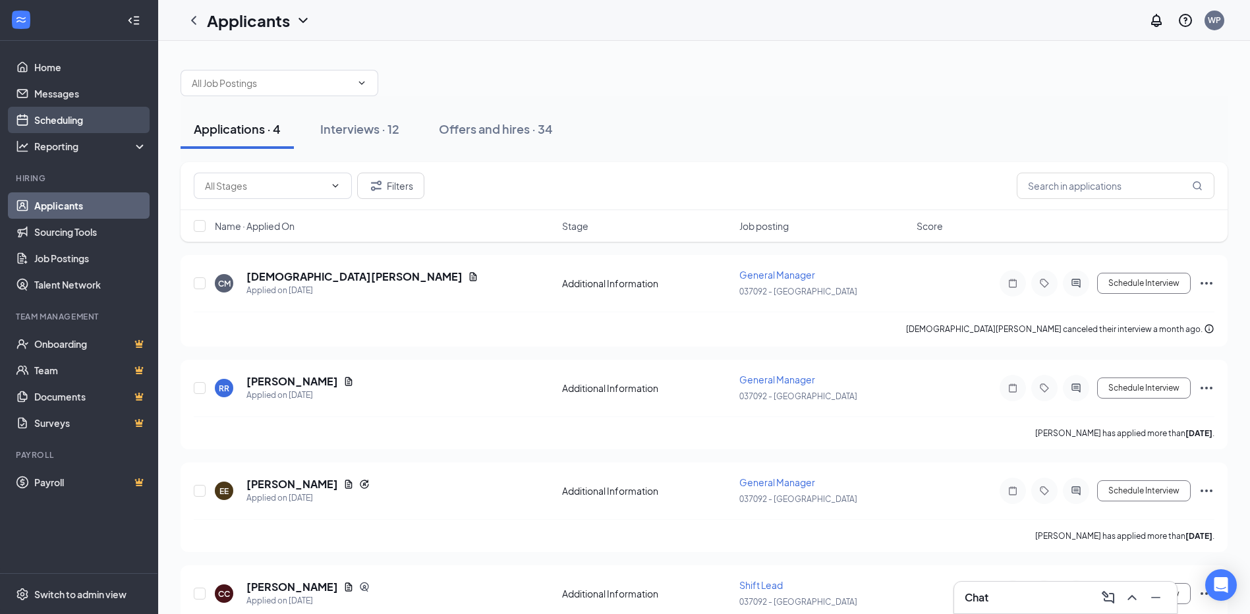
click at [55, 117] on link "Scheduling" at bounding box center [90, 120] width 113 height 26
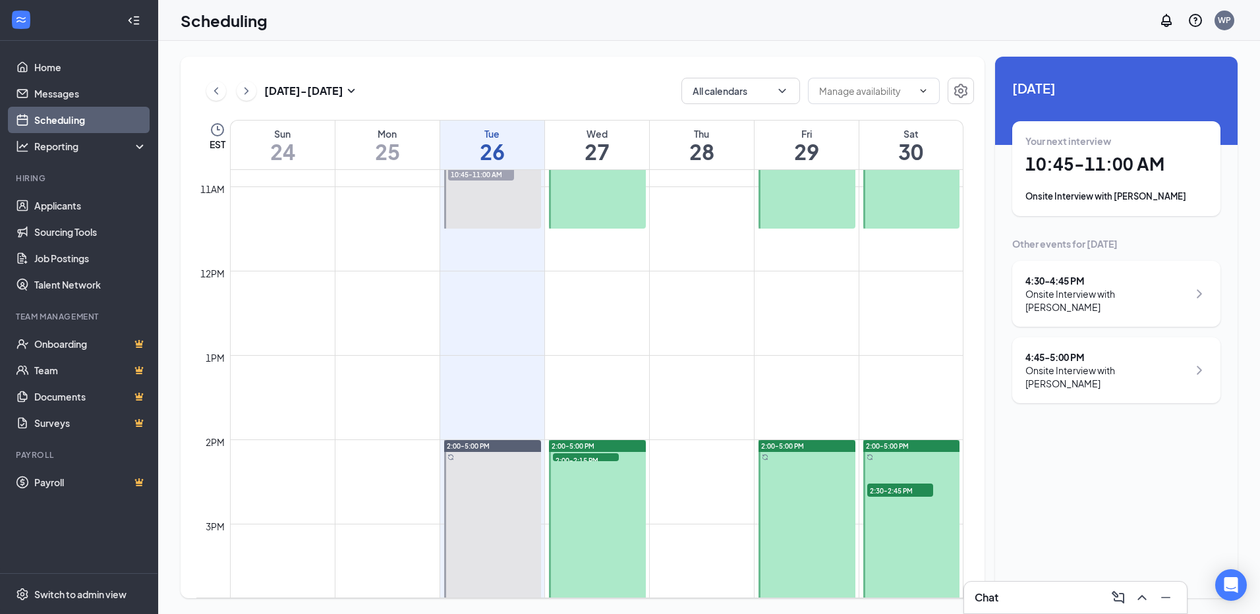
scroll to position [1109, 0]
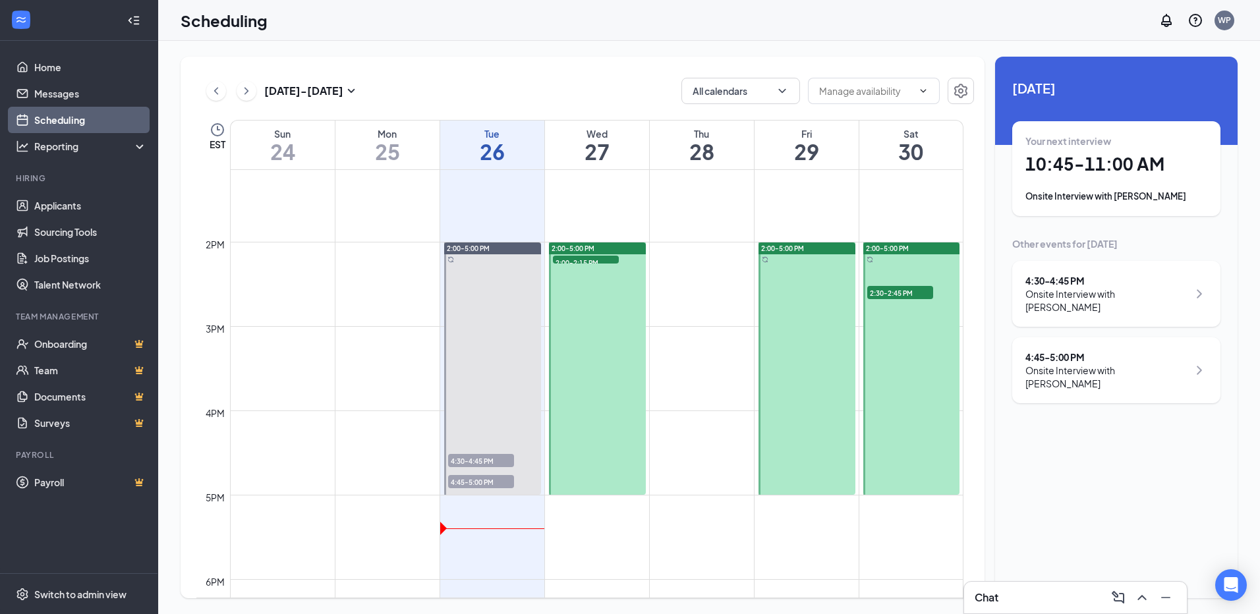
click at [471, 481] on span "4:45-5:00 PM" at bounding box center [481, 481] width 66 height 13
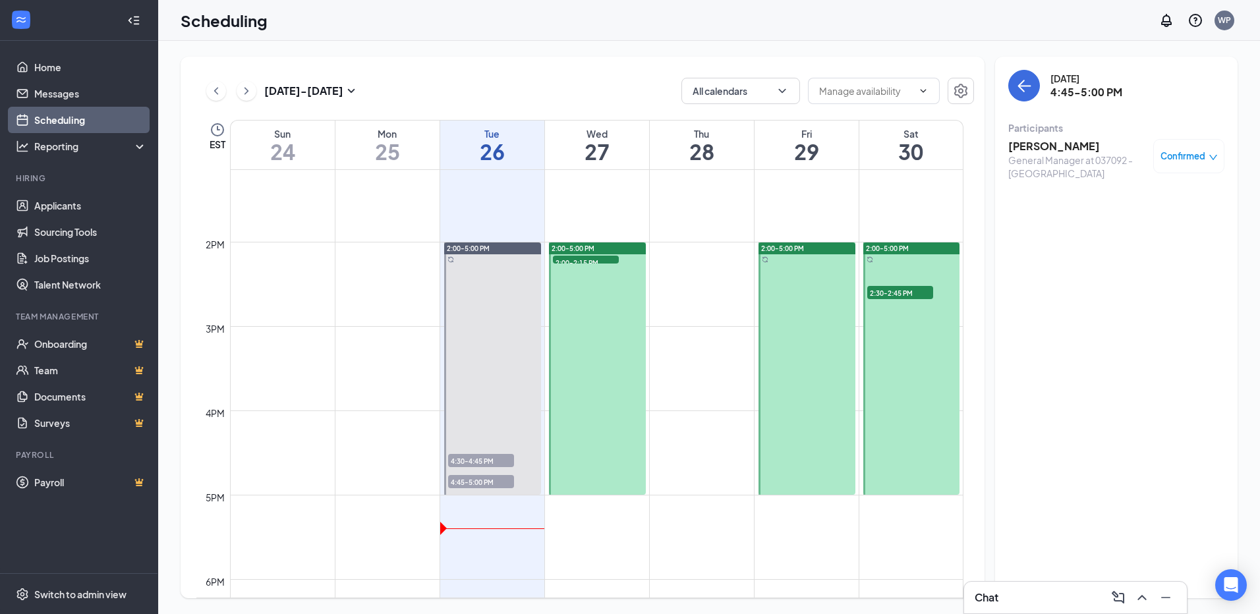
click at [1065, 145] on h3 "[PERSON_NAME]" at bounding box center [1077, 146] width 138 height 14
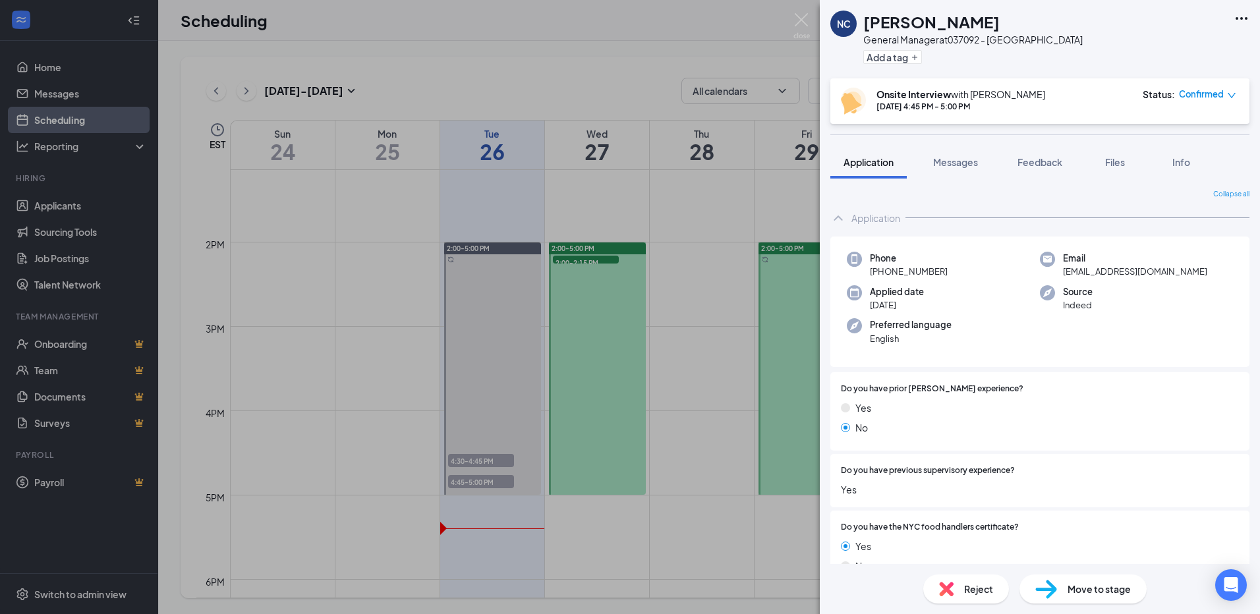
click at [1233, 93] on icon "down" at bounding box center [1231, 95] width 9 height 9
click at [1170, 182] on span "Mark as no-show" at bounding box center [1169, 182] width 73 height 14
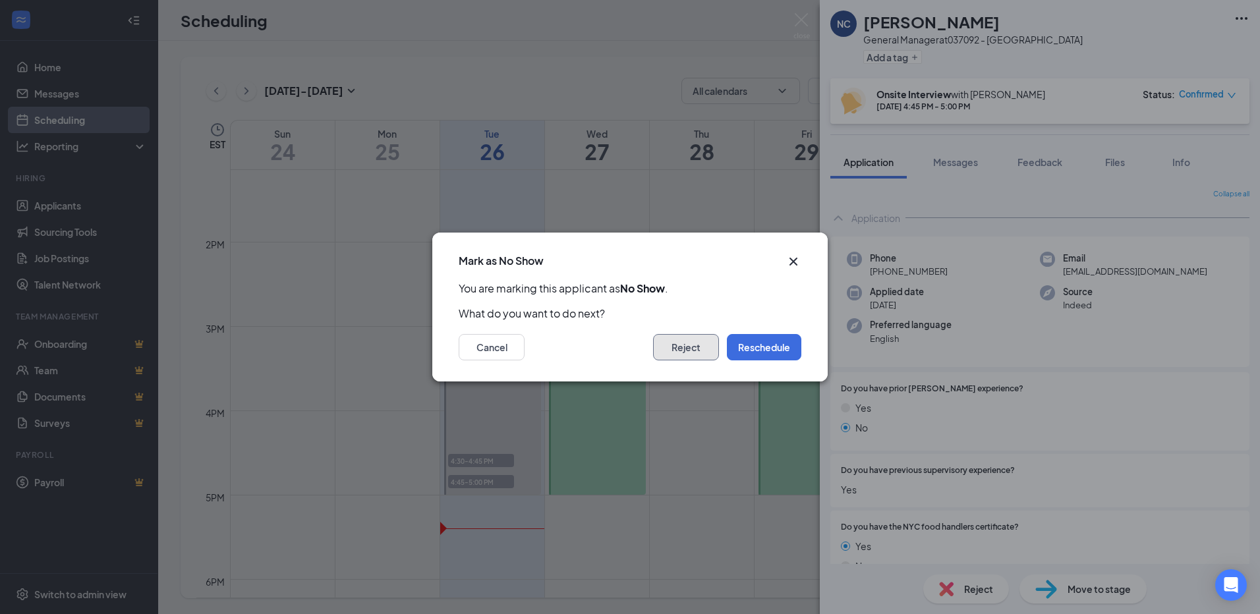
click at [685, 345] on button "Reject" at bounding box center [686, 347] width 66 height 26
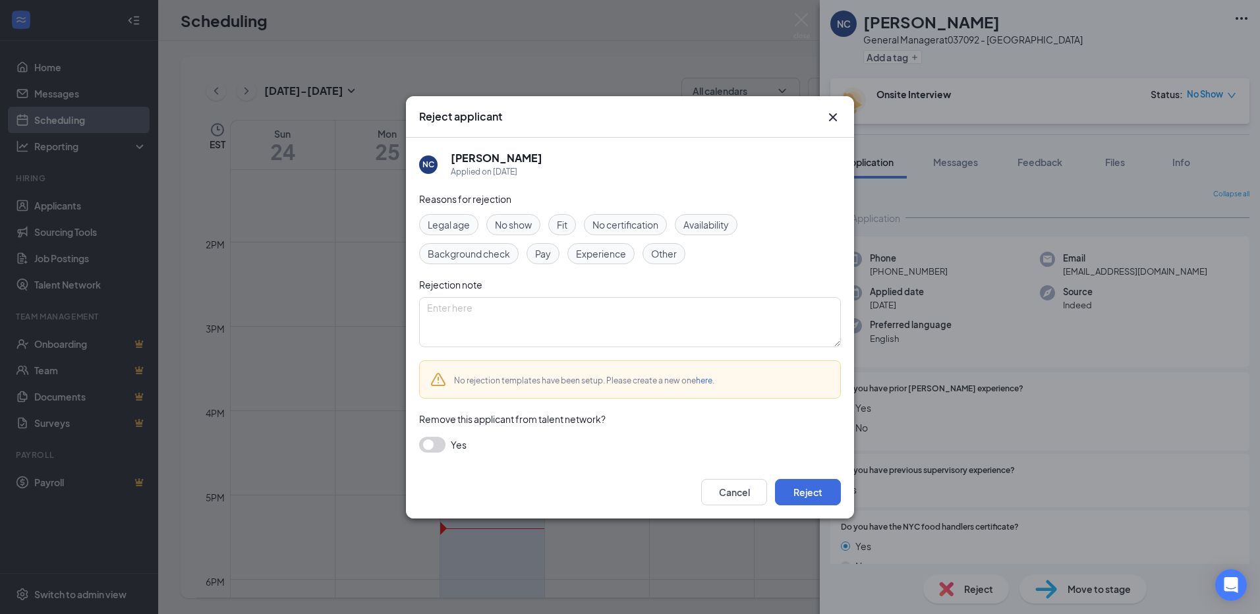
click at [520, 228] on span "No show" at bounding box center [513, 224] width 37 height 14
click at [809, 489] on button "Reject" at bounding box center [808, 492] width 66 height 26
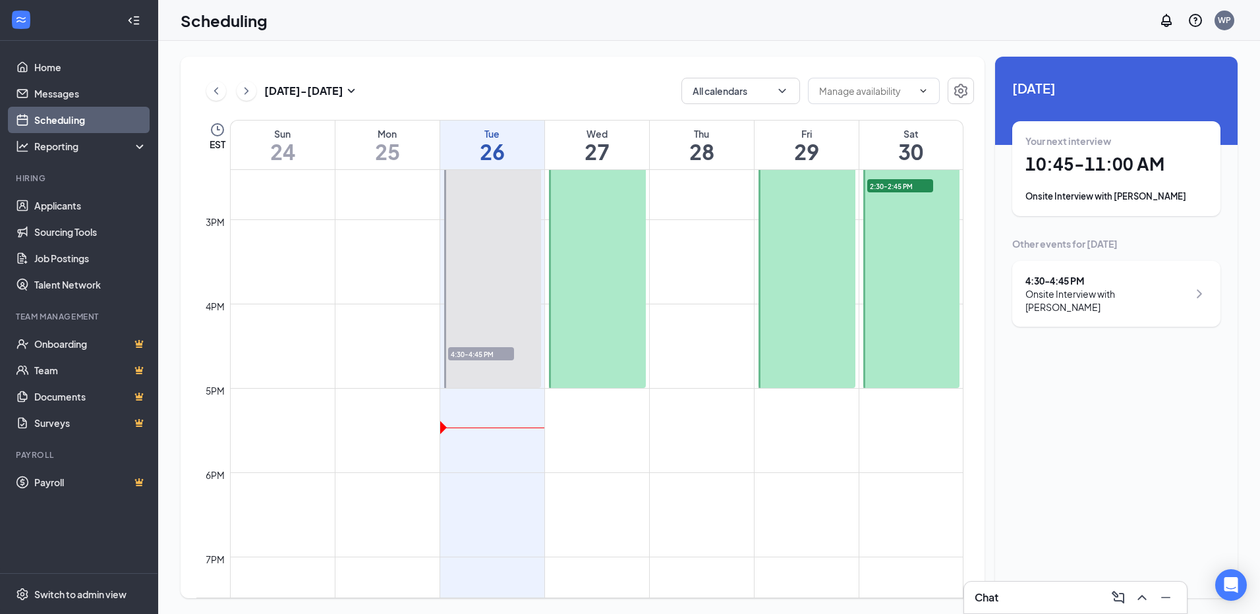
scroll to position [1307, 0]
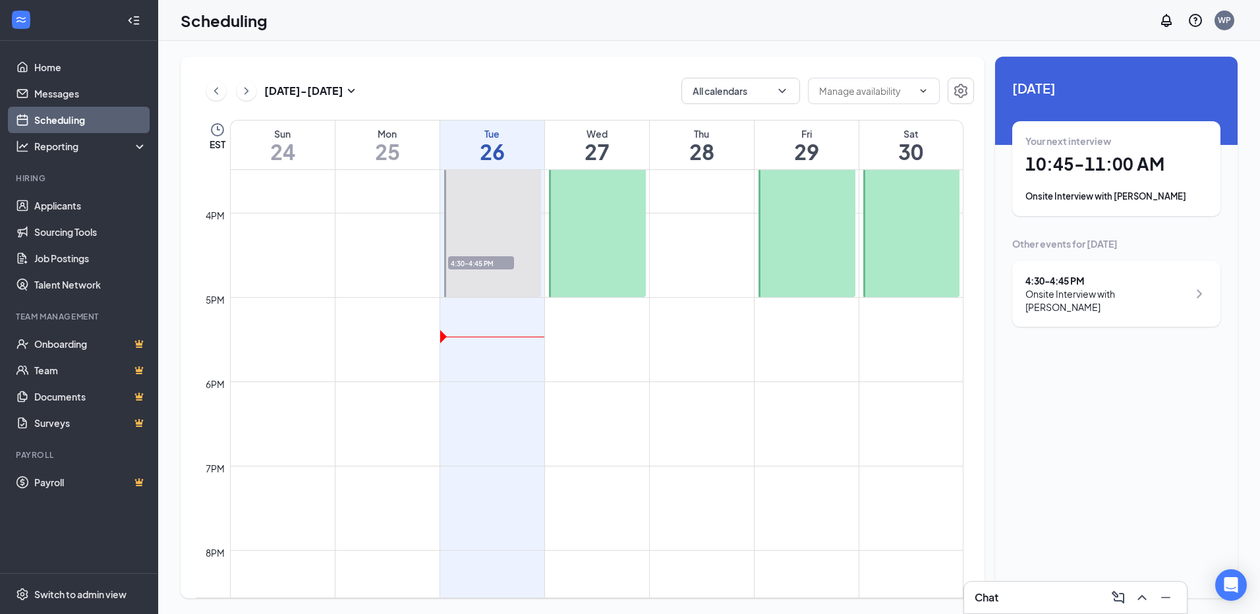
click at [1088, 291] on div "Onsite Interview with [PERSON_NAME]" at bounding box center [1106, 300] width 163 height 26
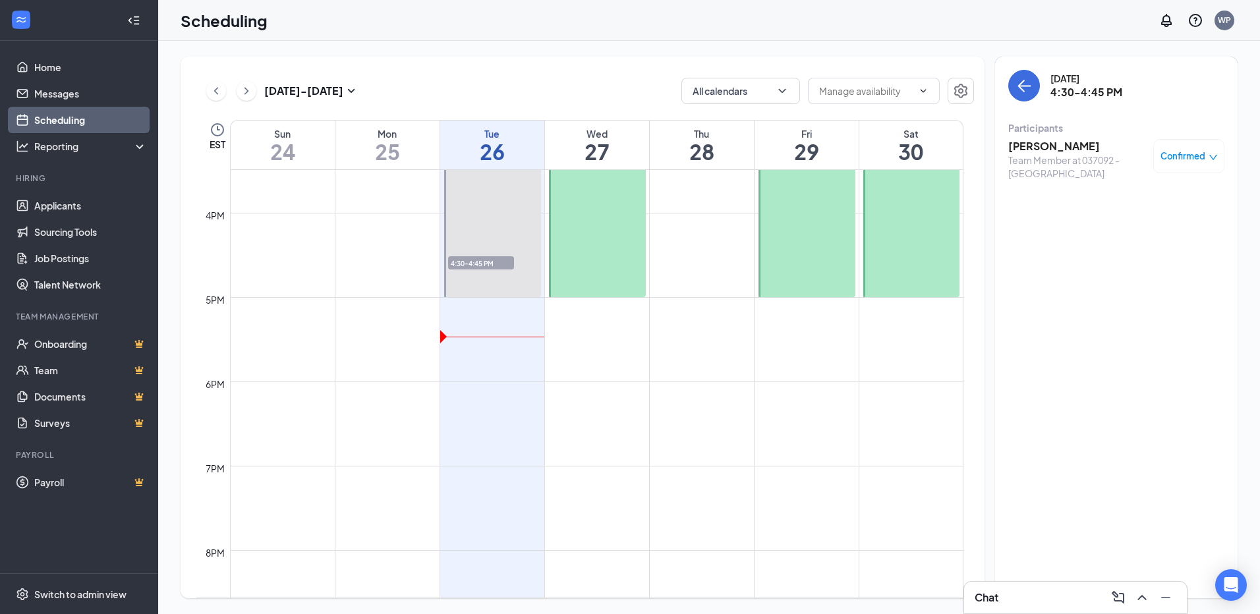
click at [1048, 144] on h3 "Eeshan Kikle" at bounding box center [1077, 146] width 138 height 14
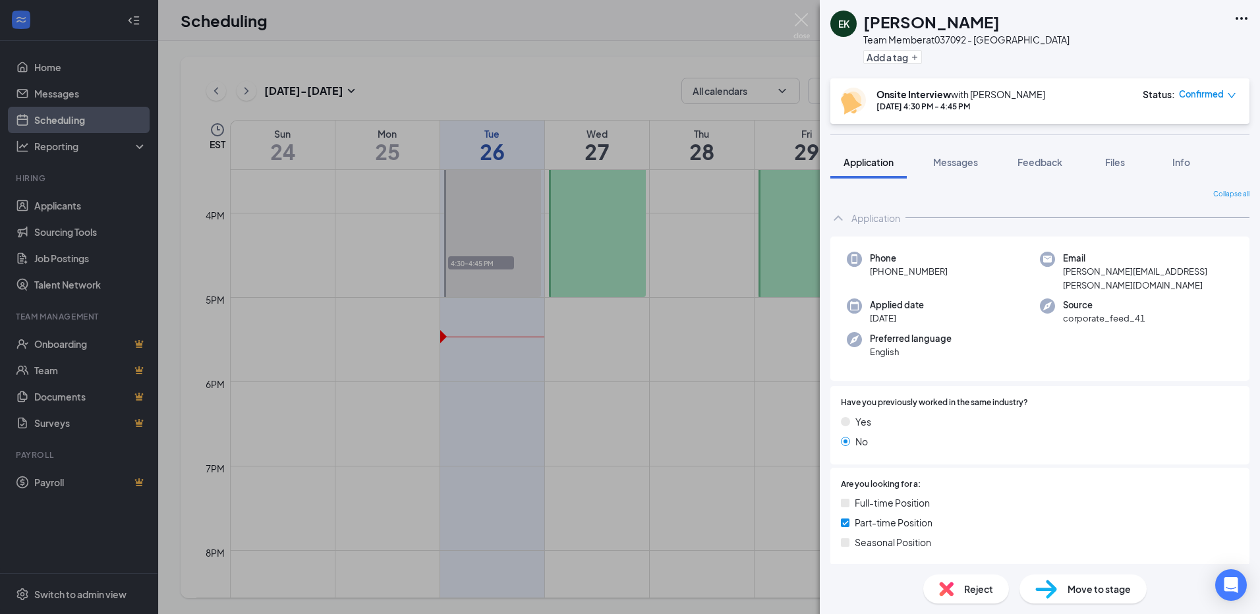
click at [976, 591] on span "Reject" at bounding box center [978, 589] width 29 height 14
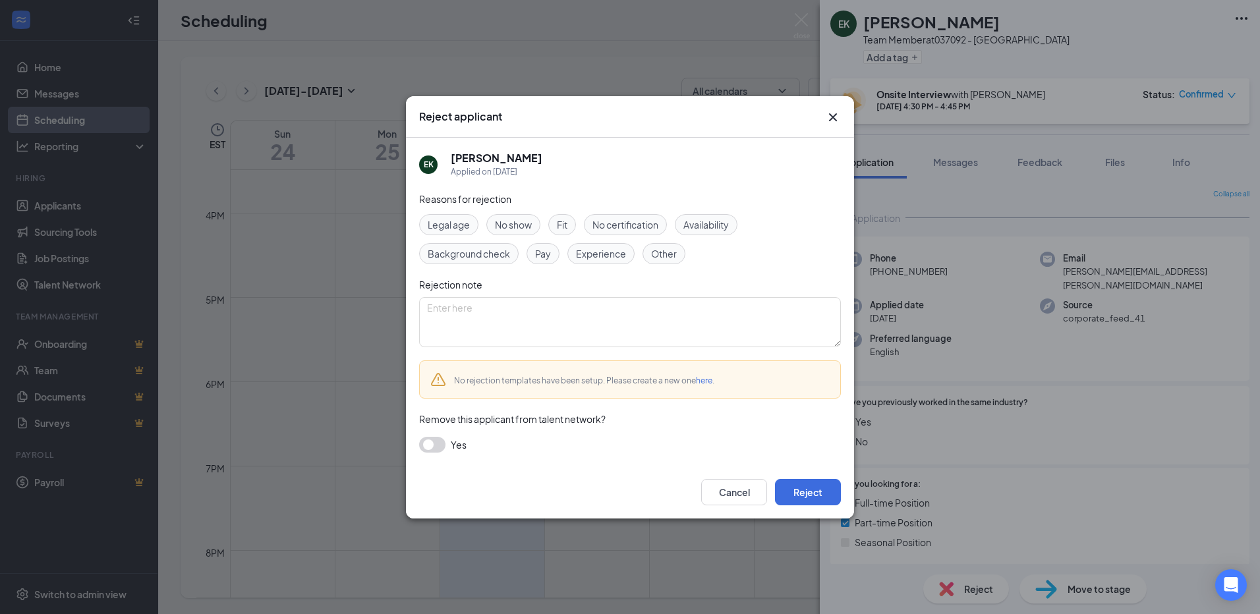
drag, startPoint x: 566, startPoint y: 225, endPoint x: 565, endPoint y: 233, distance: 7.9
click at [565, 225] on span "Fit" at bounding box center [562, 224] width 11 height 14
click at [821, 494] on button "Reject" at bounding box center [808, 492] width 66 height 26
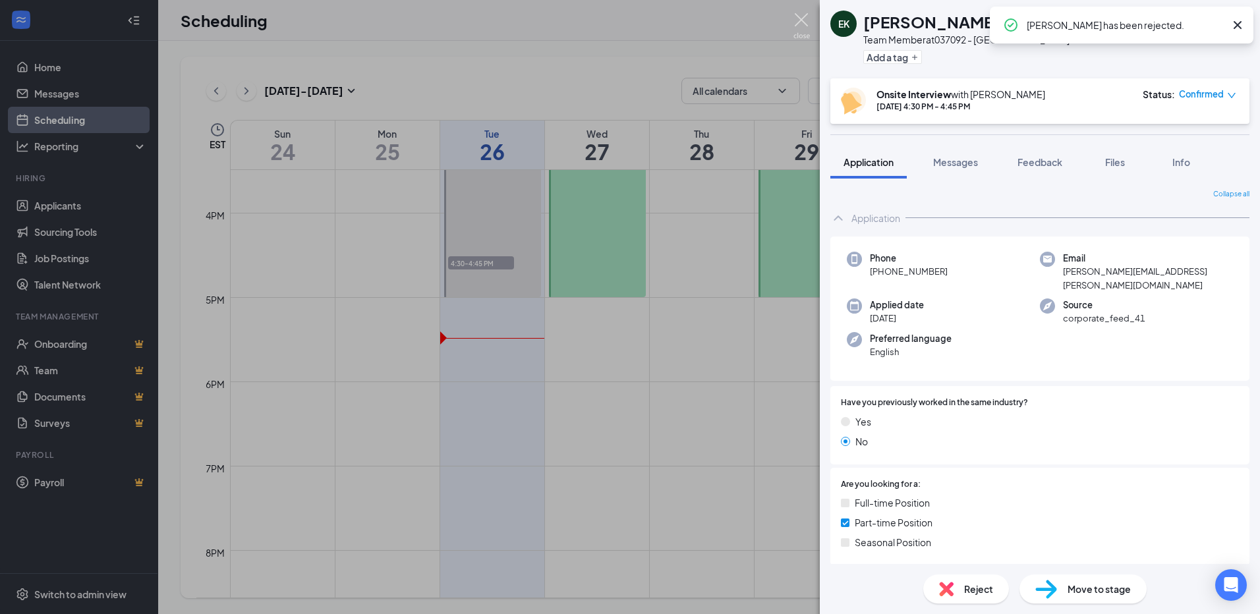
click at [805, 20] on img at bounding box center [801, 26] width 16 height 26
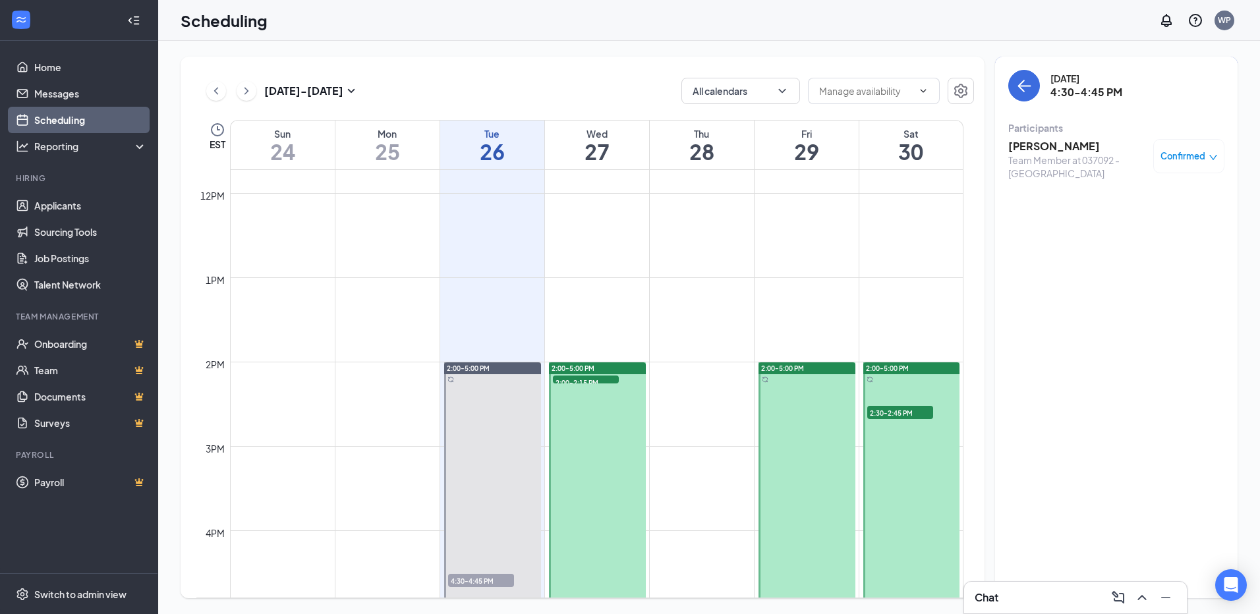
scroll to position [1109, 0]
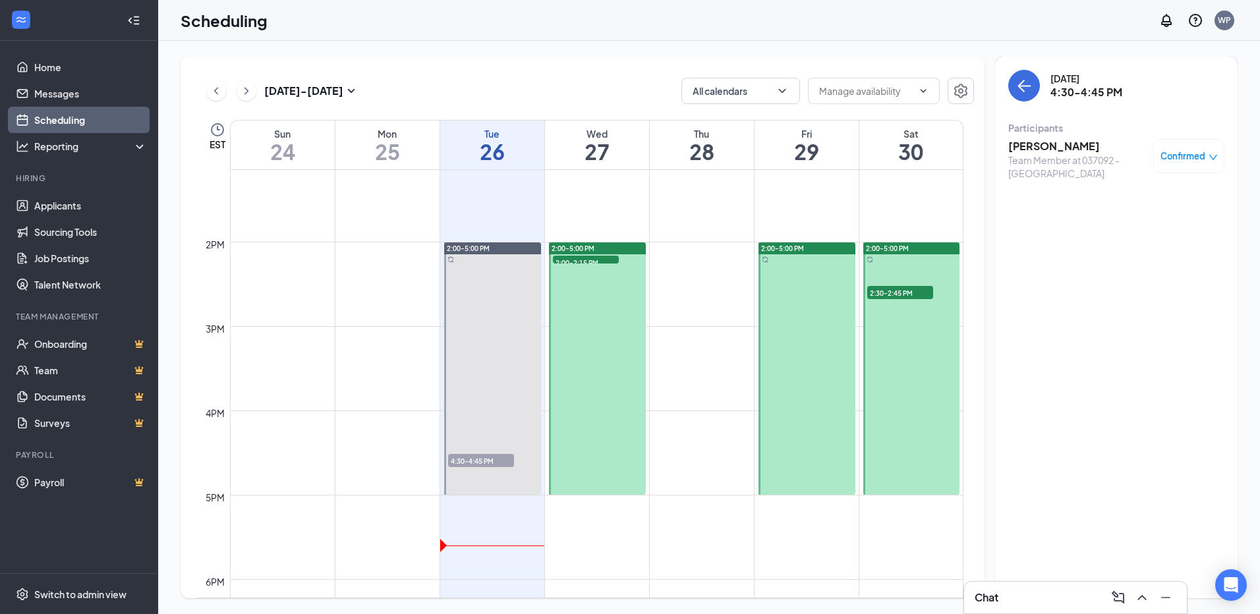
click at [899, 295] on span "2:30-2:45 PM" at bounding box center [900, 292] width 66 height 13
click at [1044, 144] on h3 "[PERSON_NAME]" at bounding box center [1077, 146] width 138 height 14
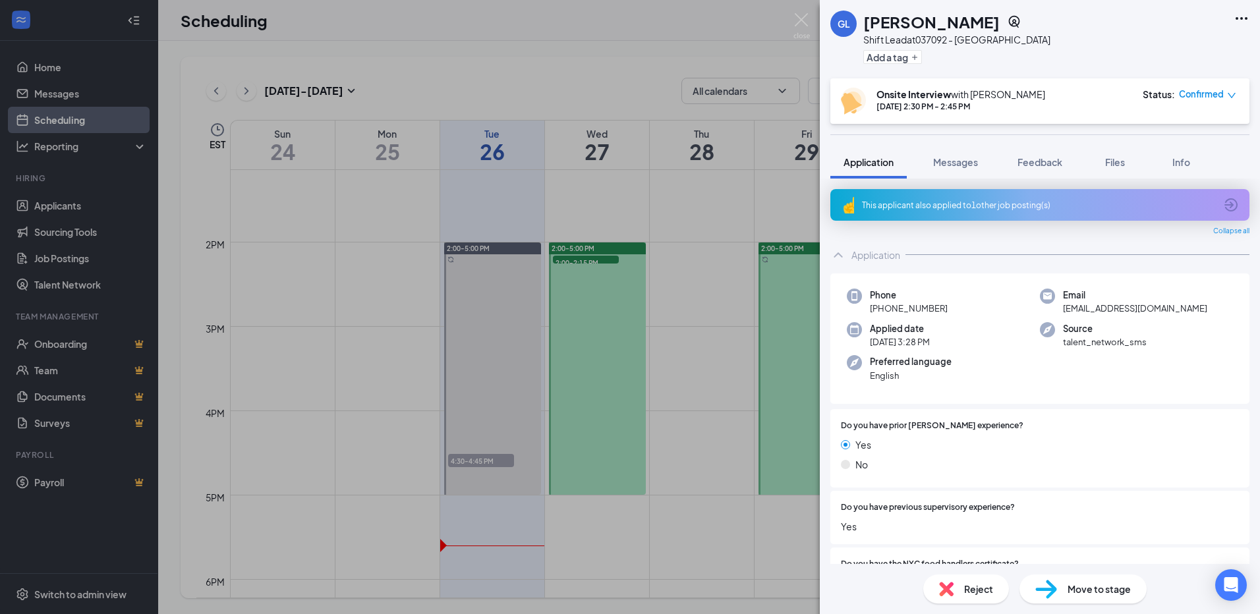
click at [1223, 198] on icon "ArrowCircle" at bounding box center [1231, 205] width 16 height 16
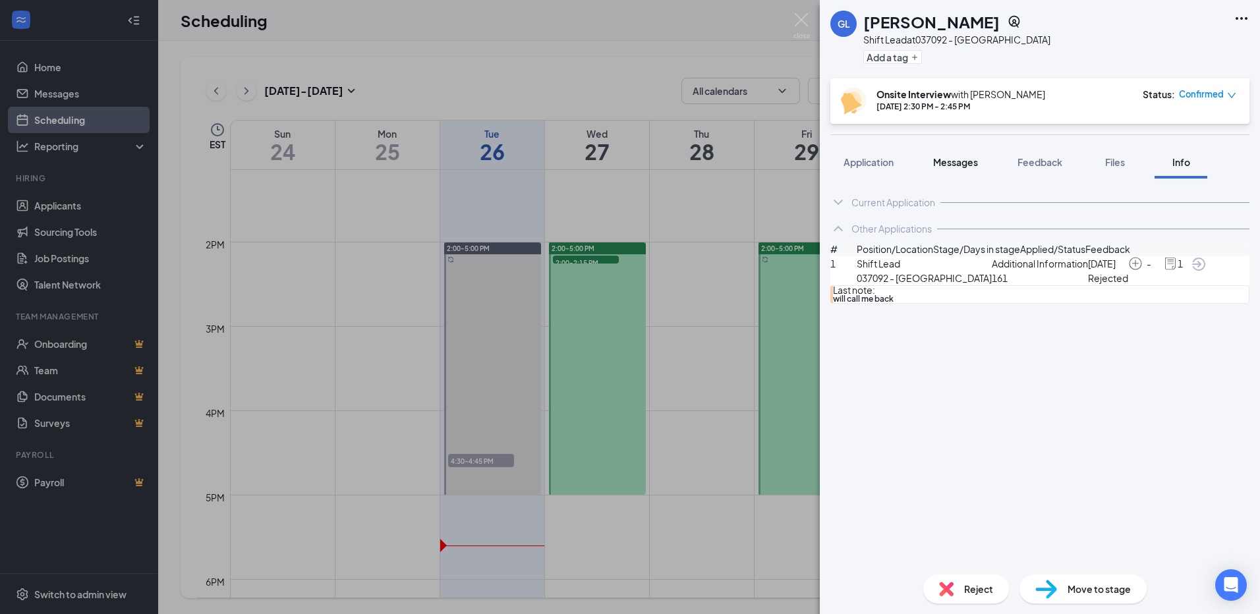
click at [955, 159] on span "Messages" at bounding box center [955, 162] width 45 height 12
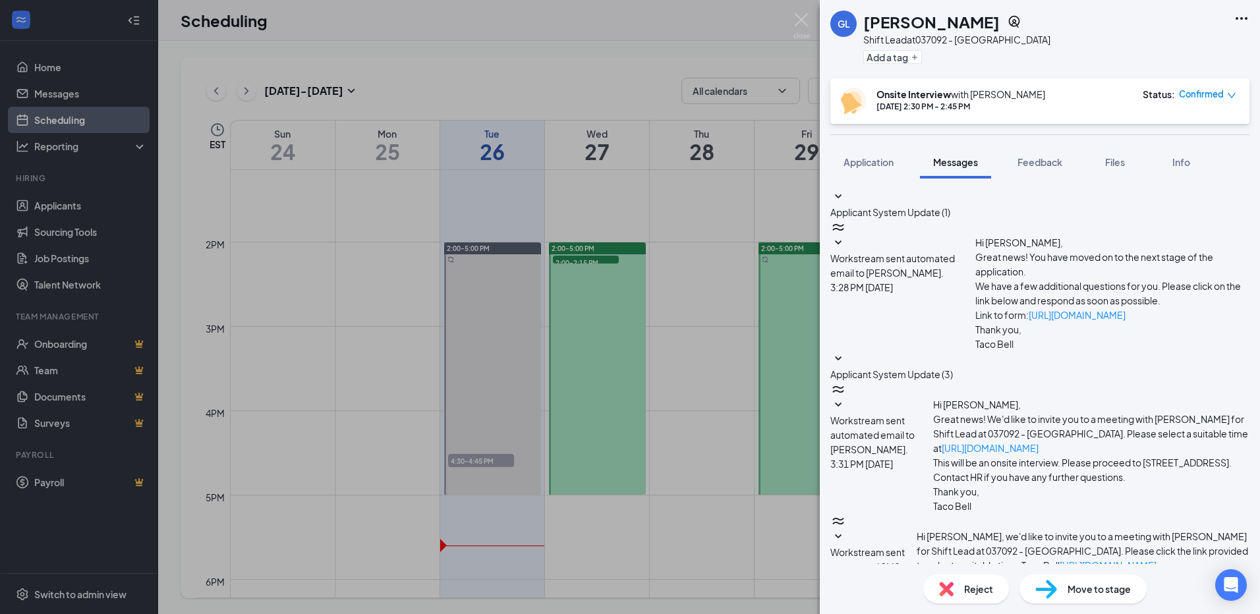
scroll to position [185, 0]
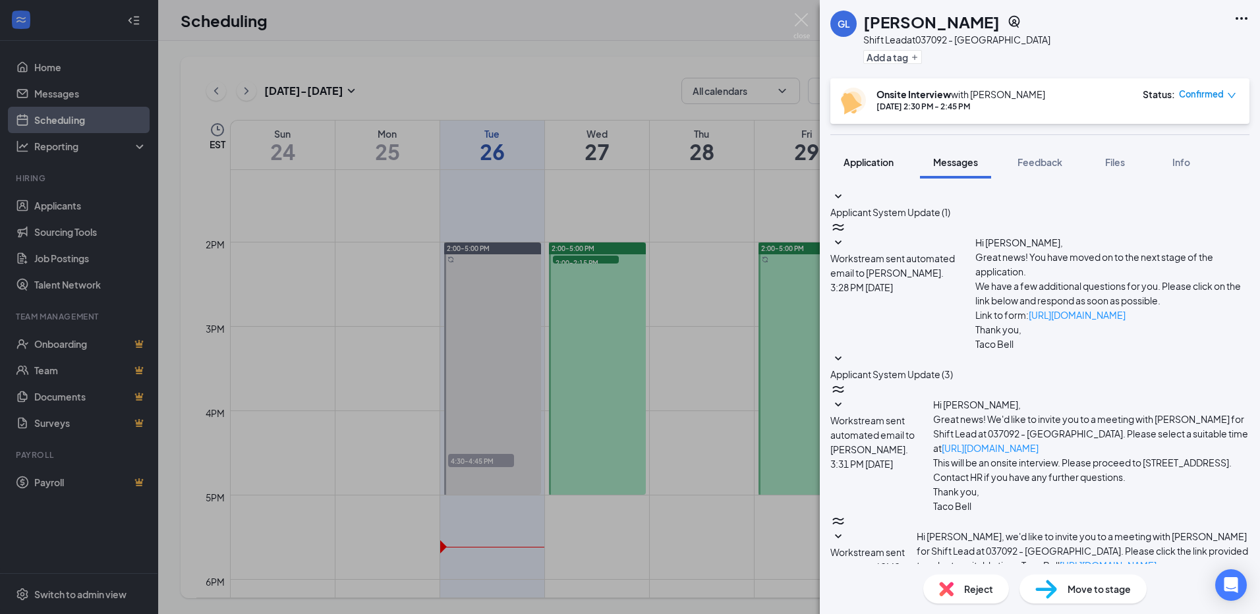
click at [885, 166] on span "Application" at bounding box center [869, 162] width 50 height 12
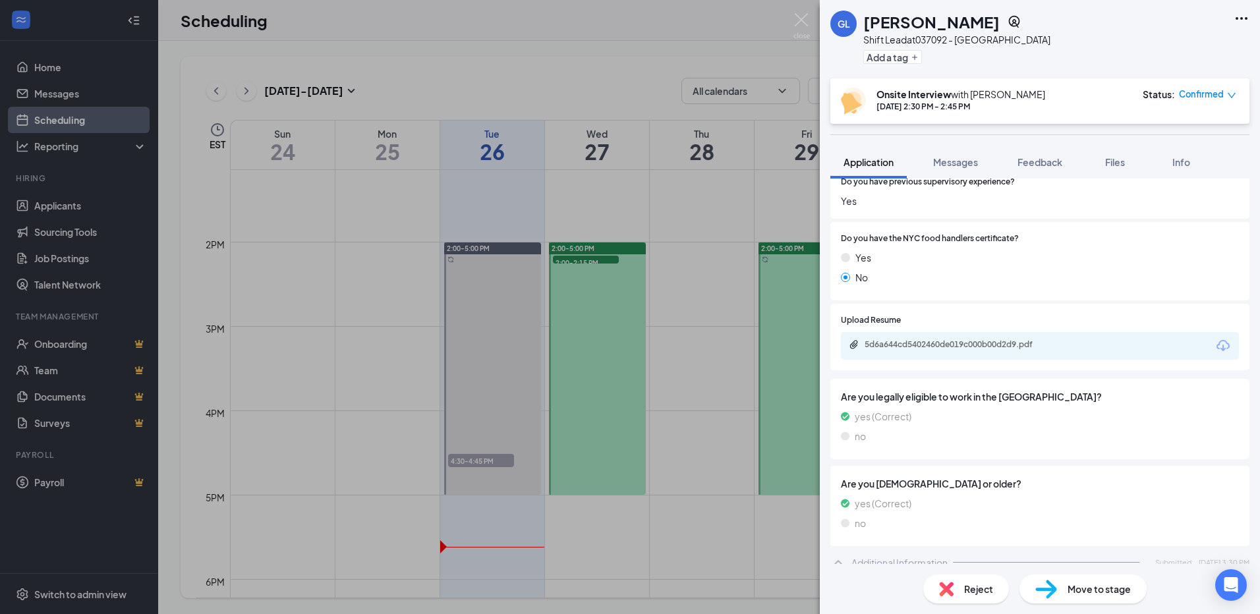
scroll to position [330, 0]
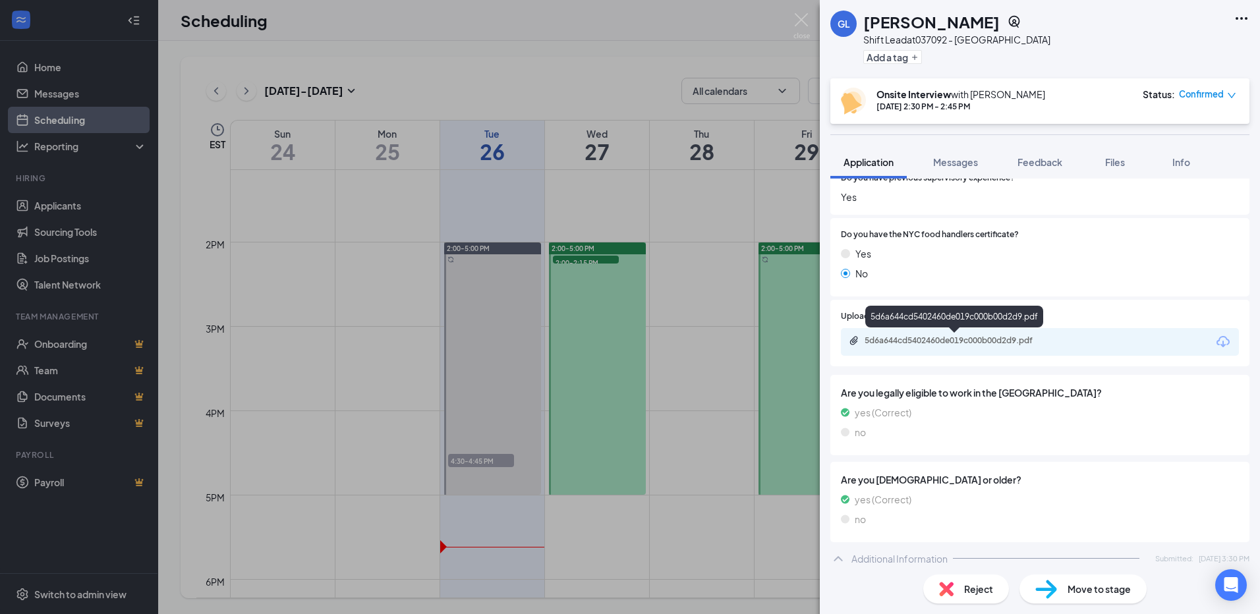
click at [958, 335] on div "5d6a644cd5402460de019c000b00d2d9.pdf" at bounding box center [957, 340] width 185 height 11
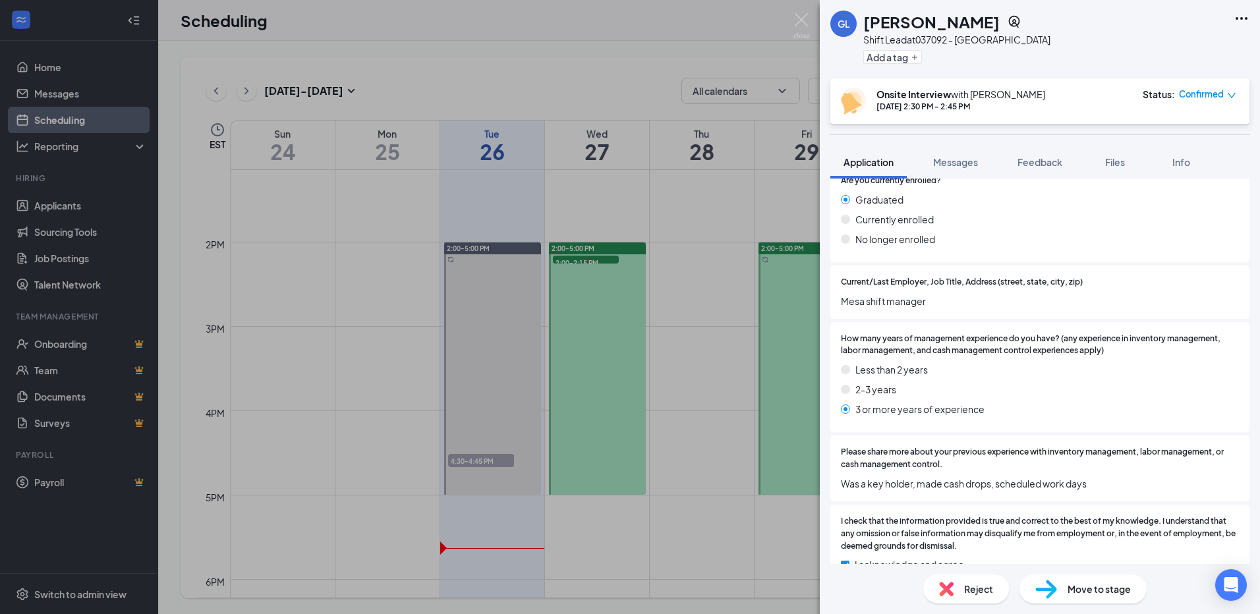
scroll to position [1345, 0]
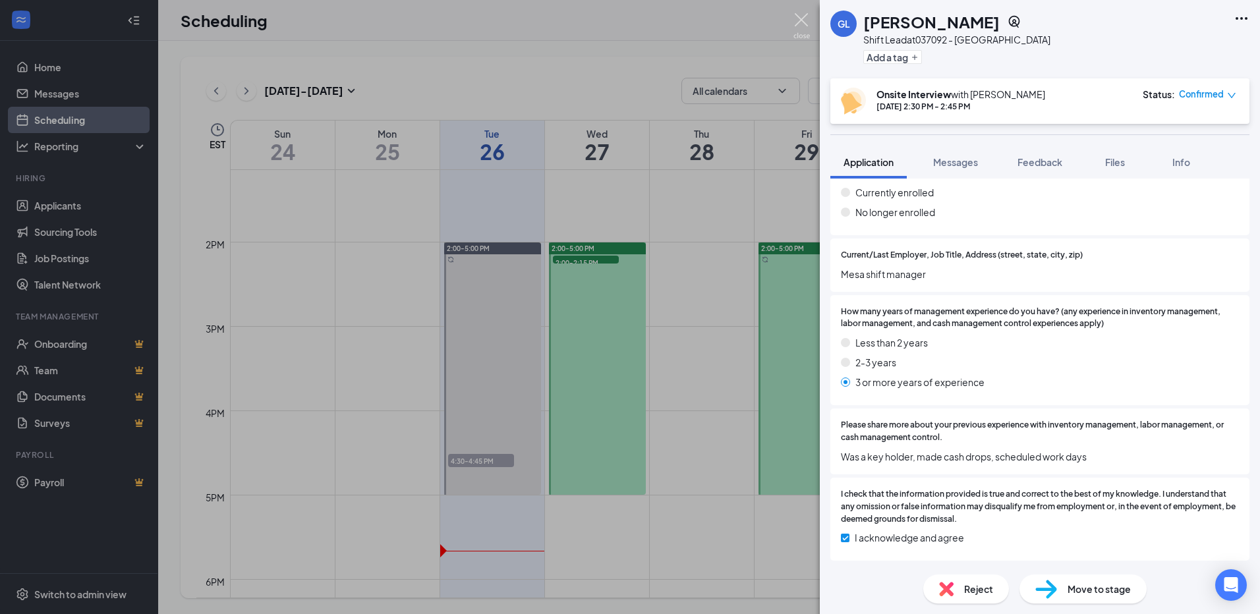
click at [799, 21] on img at bounding box center [801, 26] width 16 height 26
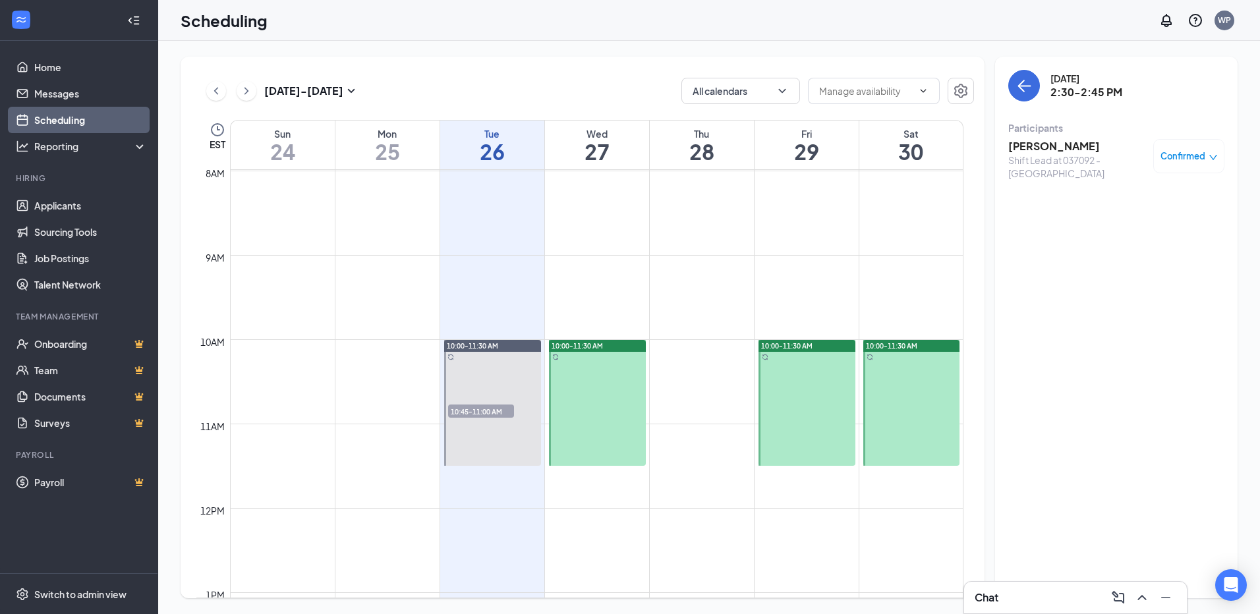
scroll to position [740, 0]
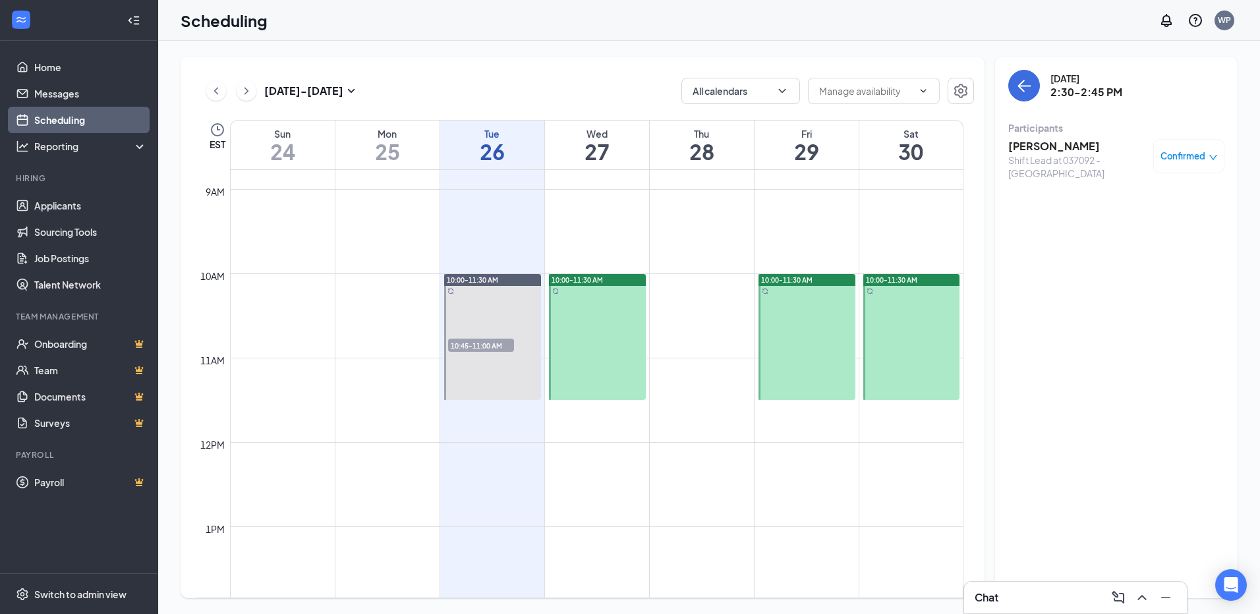
click at [1031, 144] on h3 "[PERSON_NAME]" at bounding box center [1077, 146] width 138 height 14
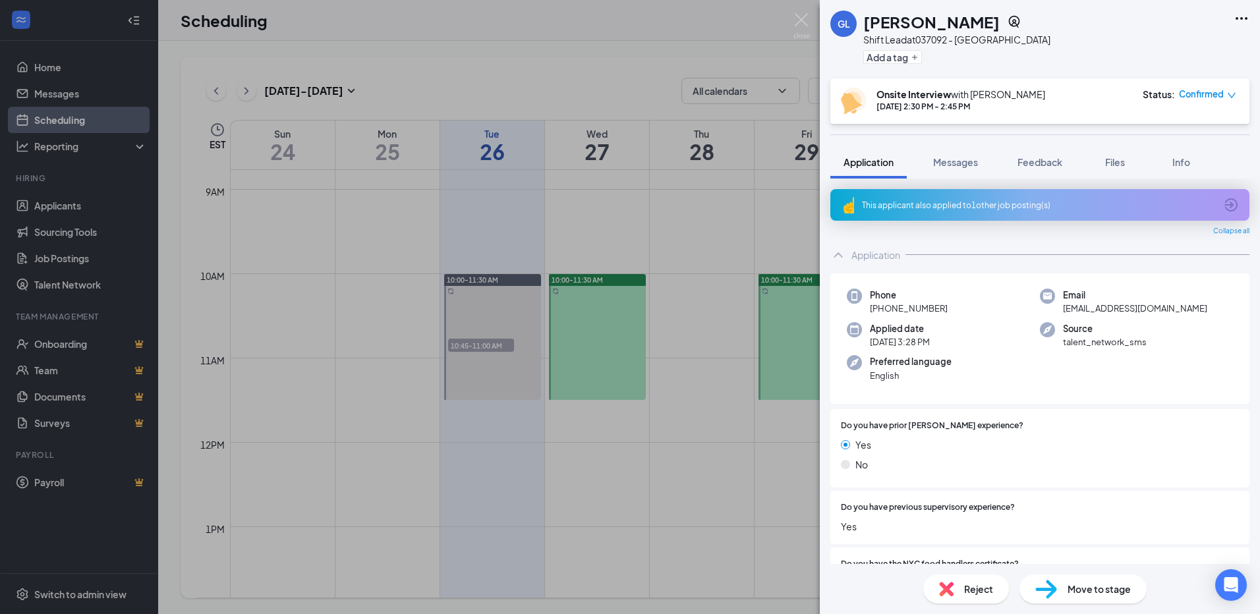
click at [1212, 206] on div "This applicant also applied to 1 other job posting(s)" at bounding box center [1039, 205] width 419 height 32
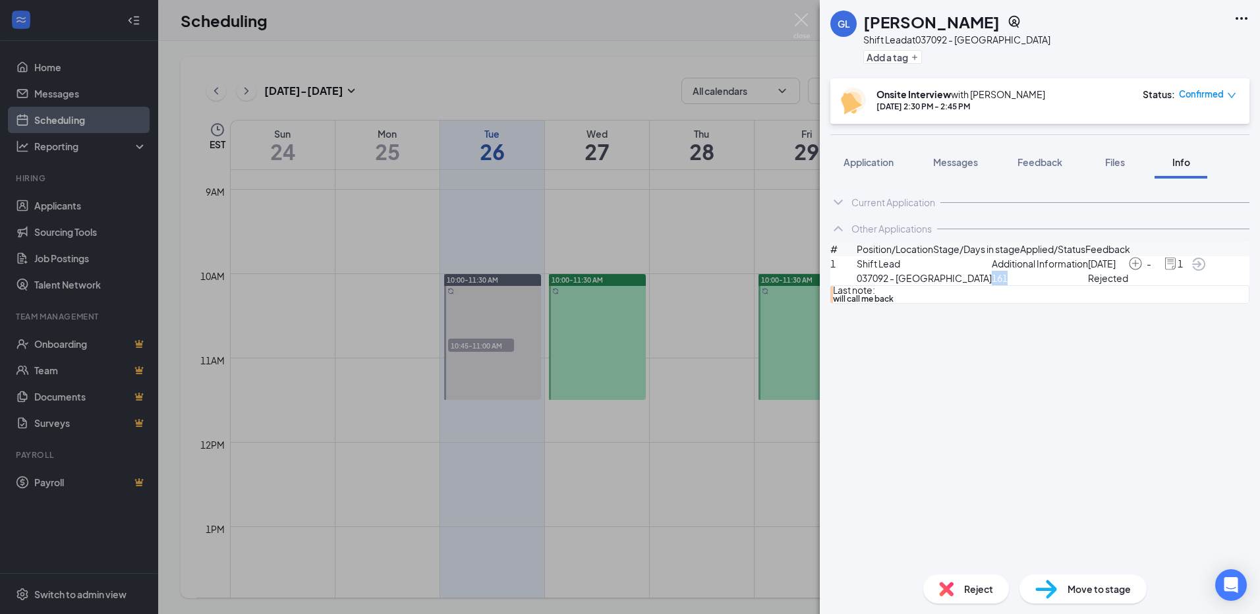
drag, startPoint x: 979, startPoint y: 314, endPoint x: 954, endPoint y: 314, distance: 25.7
click at [954, 285] on div "1 Shift Lead 037092 - Morristown Additional Information 161 Mar 18 Rejected - 1" at bounding box center [1039, 270] width 419 height 29
drag, startPoint x: 991, startPoint y: 339, endPoint x: 919, endPoint y: 336, distance: 71.9
click at [919, 303] on div "will call me back" at bounding box center [1041, 299] width 416 height 9
click at [1118, 164] on span "Files" at bounding box center [1115, 162] width 20 height 12
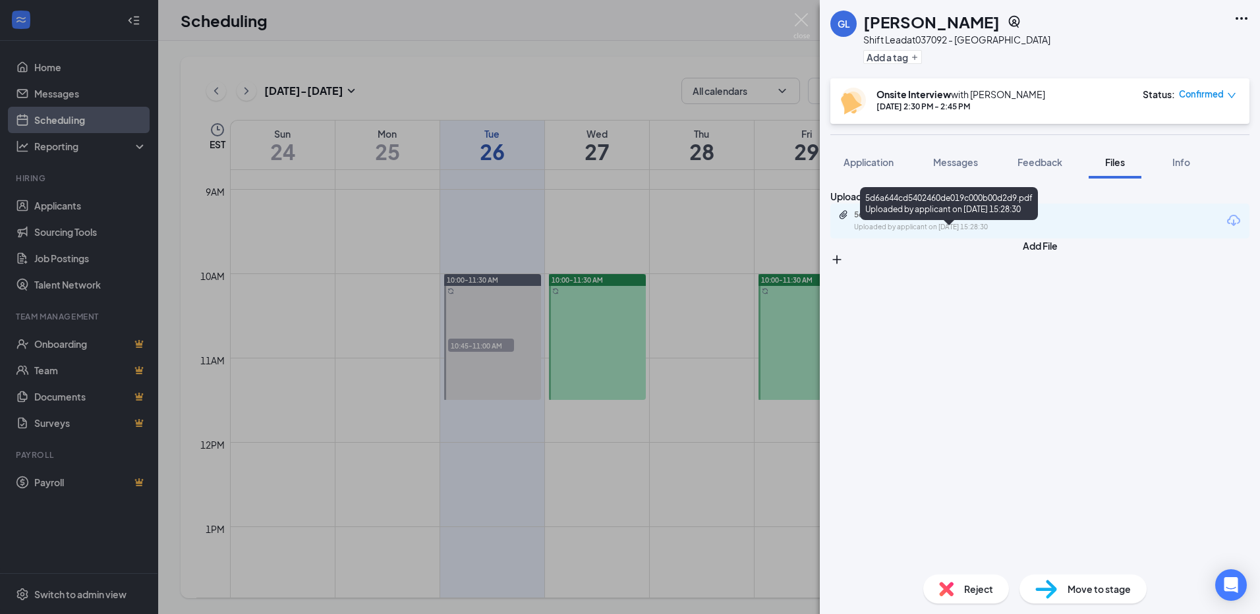
click at [985, 220] on div "5d6a644cd5402460de019c000b00d2d9.pdf" at bounding box center [946, 215] width 185 height 11
click at [799, 17] on img at bounding box center [801, 26] width 16 height 26
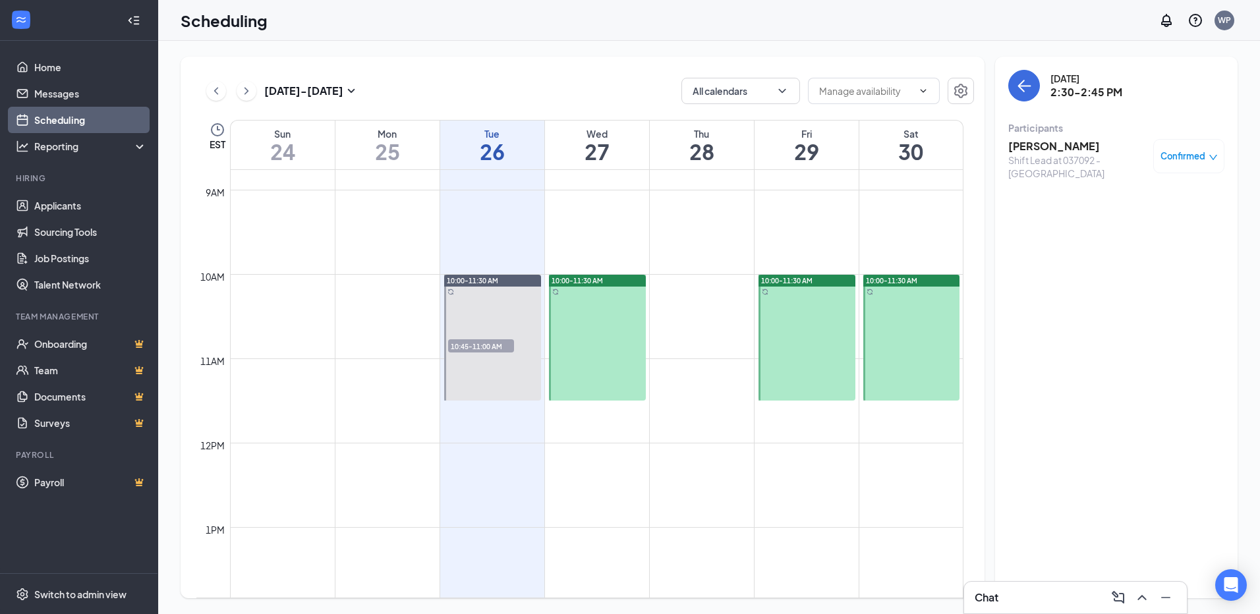
scroll to position [740, 0]
click at [495, 345] on span "10:45-11:00 AM" at bounding box center [481, 345] width 66 height 13
